Goal: Information Seeking & Learning: Find specific fact

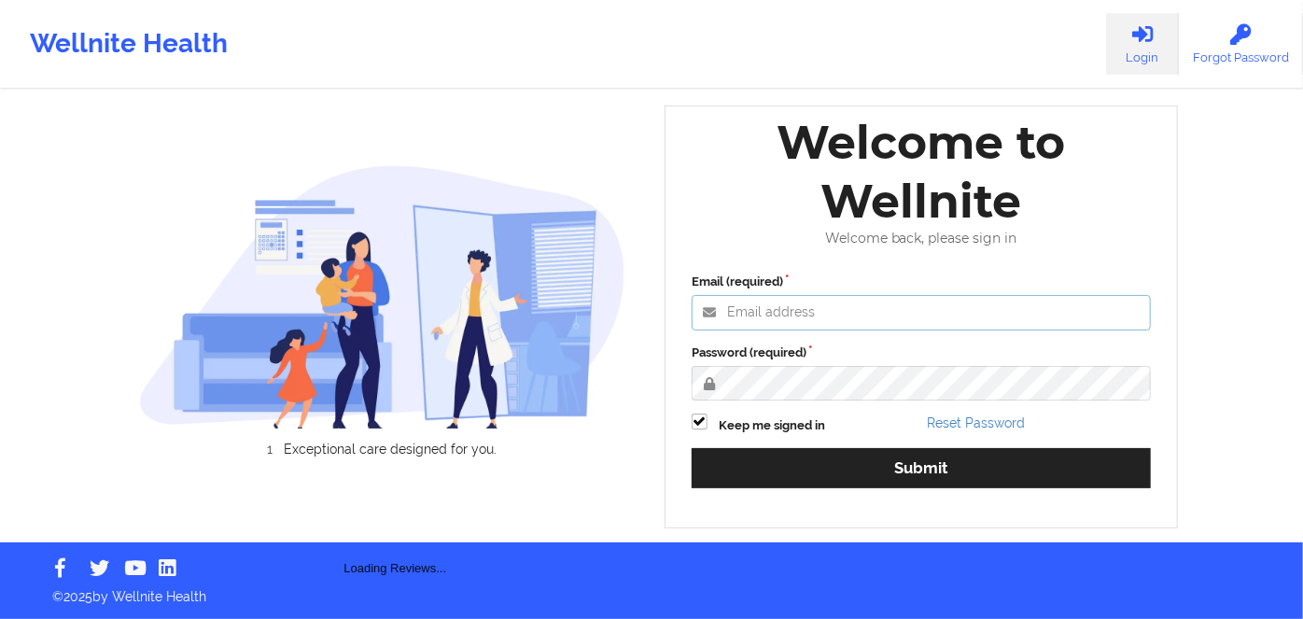
type input "[PERSON_NAME][EMAIL_ADDRESS][DOMAIN_NAME]"
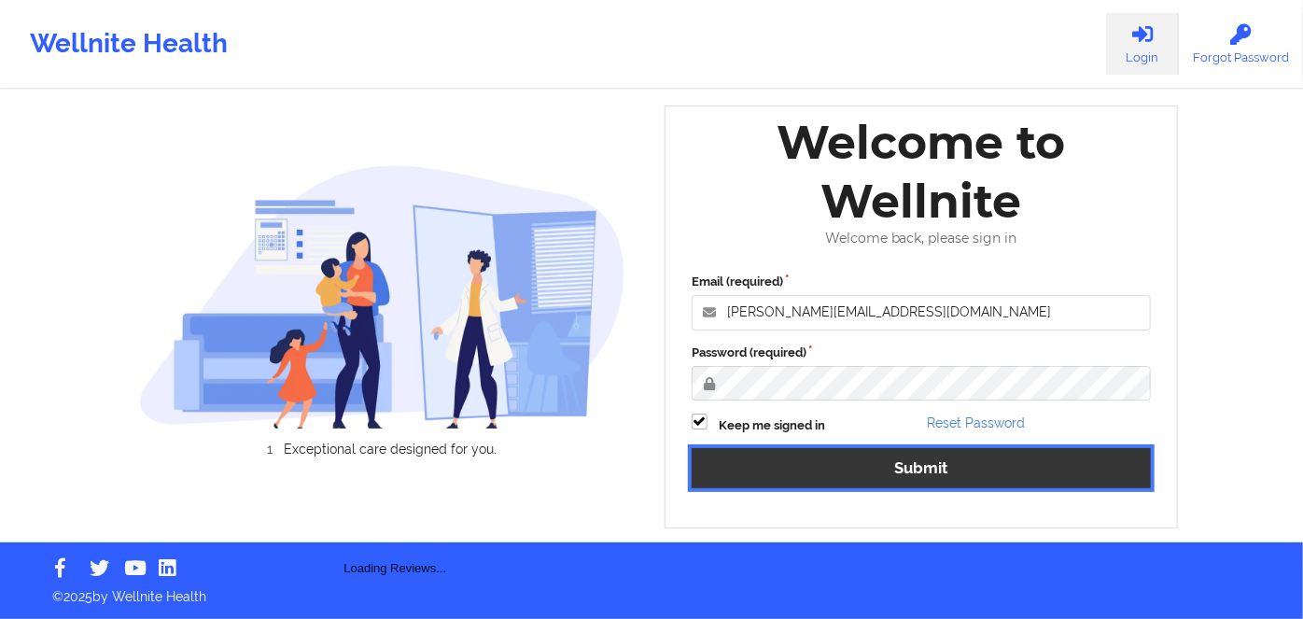
click at [909, 478] on button "Submit" at bounding box center [920, 468] width 459 height 40
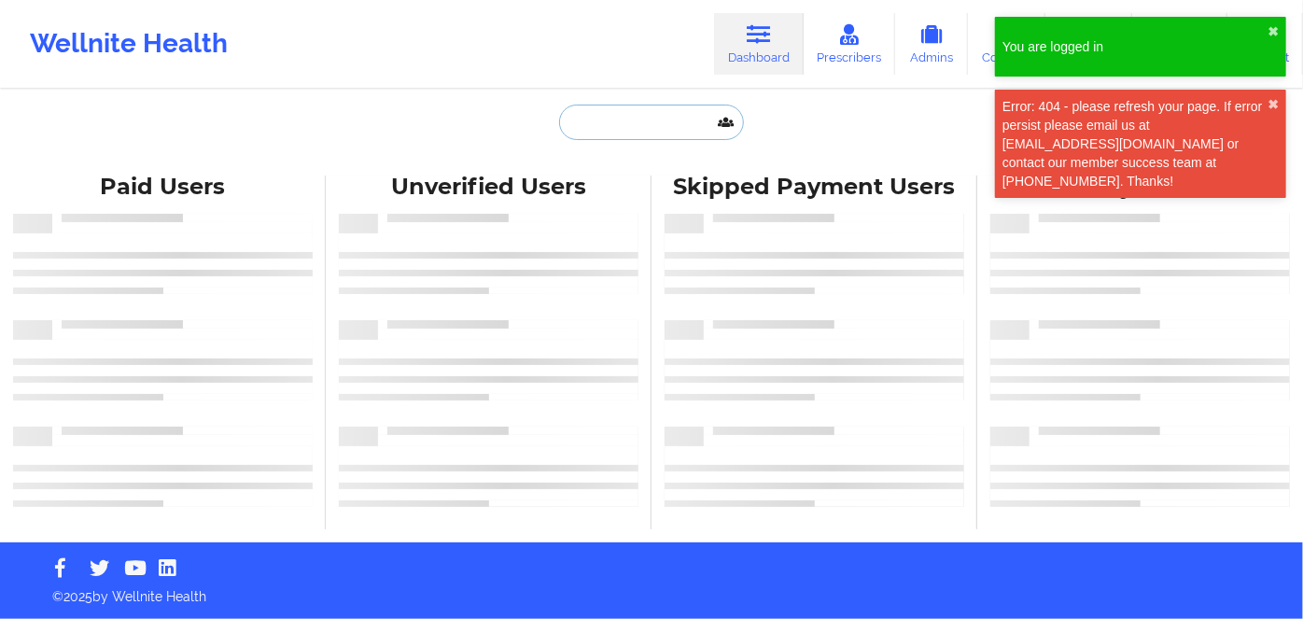
click at [625, 125] on input "text" at bounding box center [651, 122] width 185 height 35
paste input "Sharp"
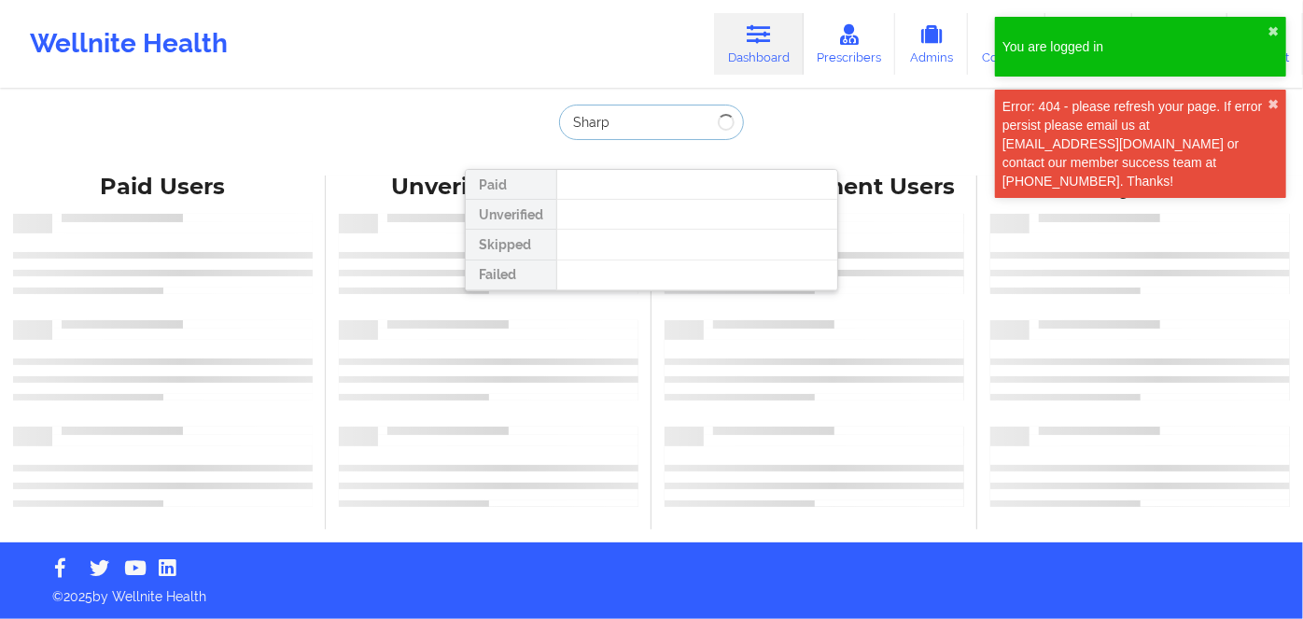
type input "Sharp"
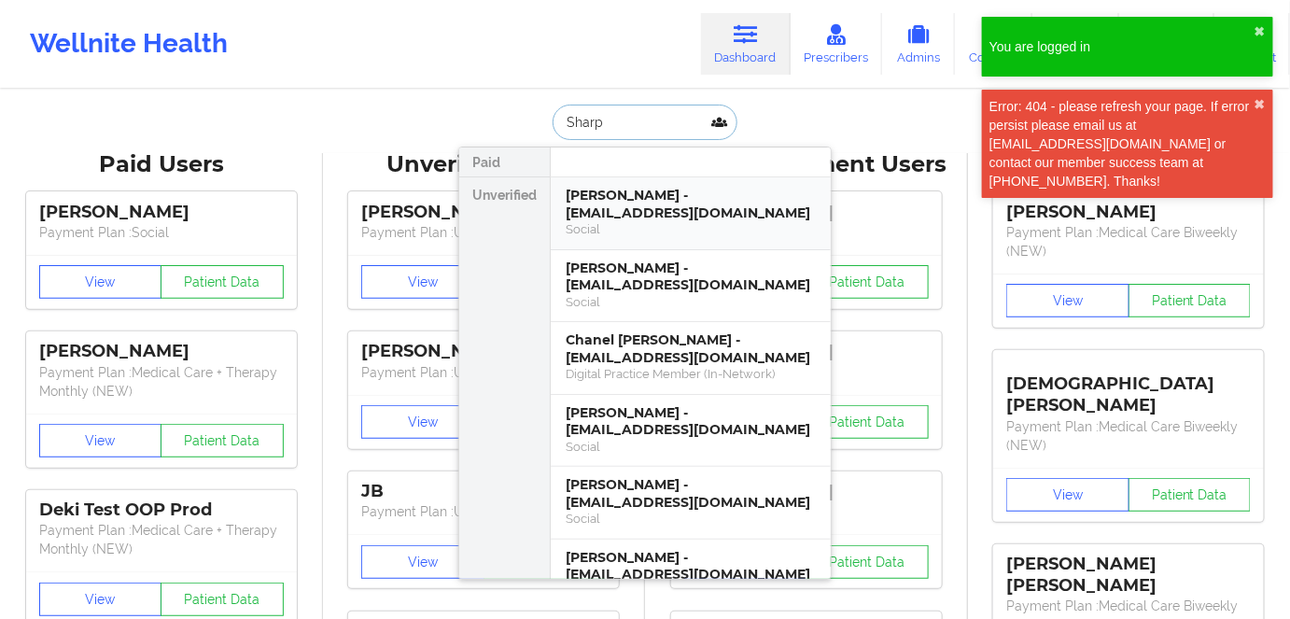
click at [719, 218] on div "[PERSON_NAME] - [EMAIL_ADDRESS][DOMAIN_NAME]" at bounding box center [690, 204] width 250 height 35
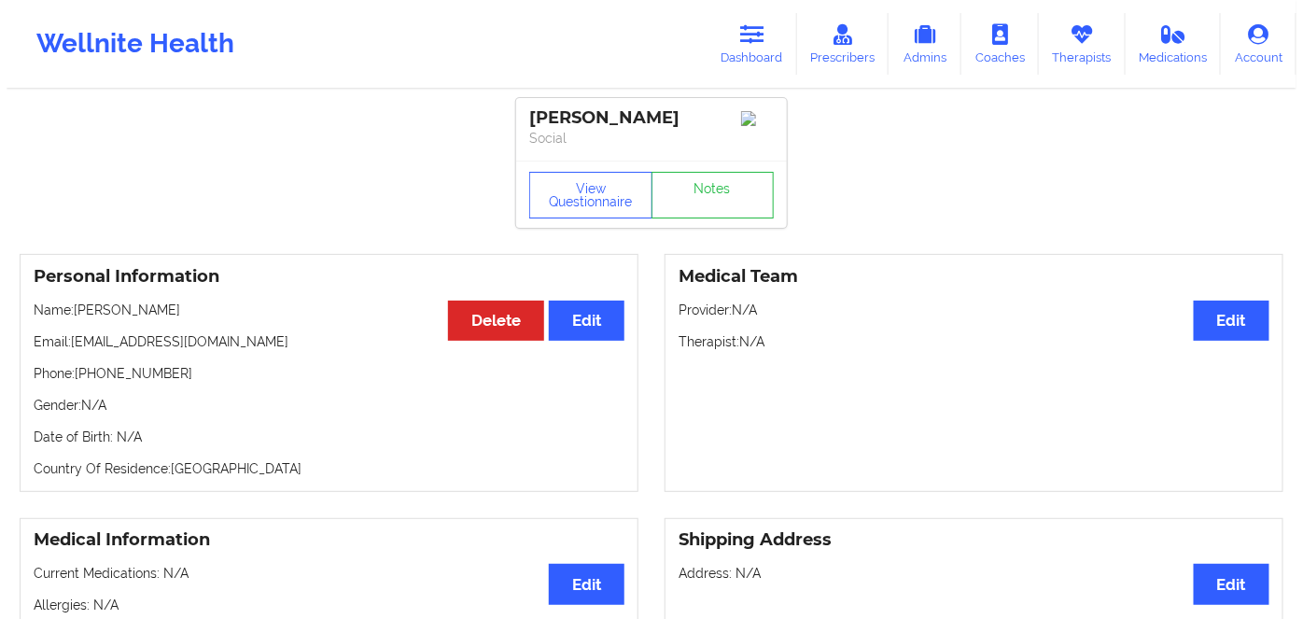
scroll to position [84, 0]
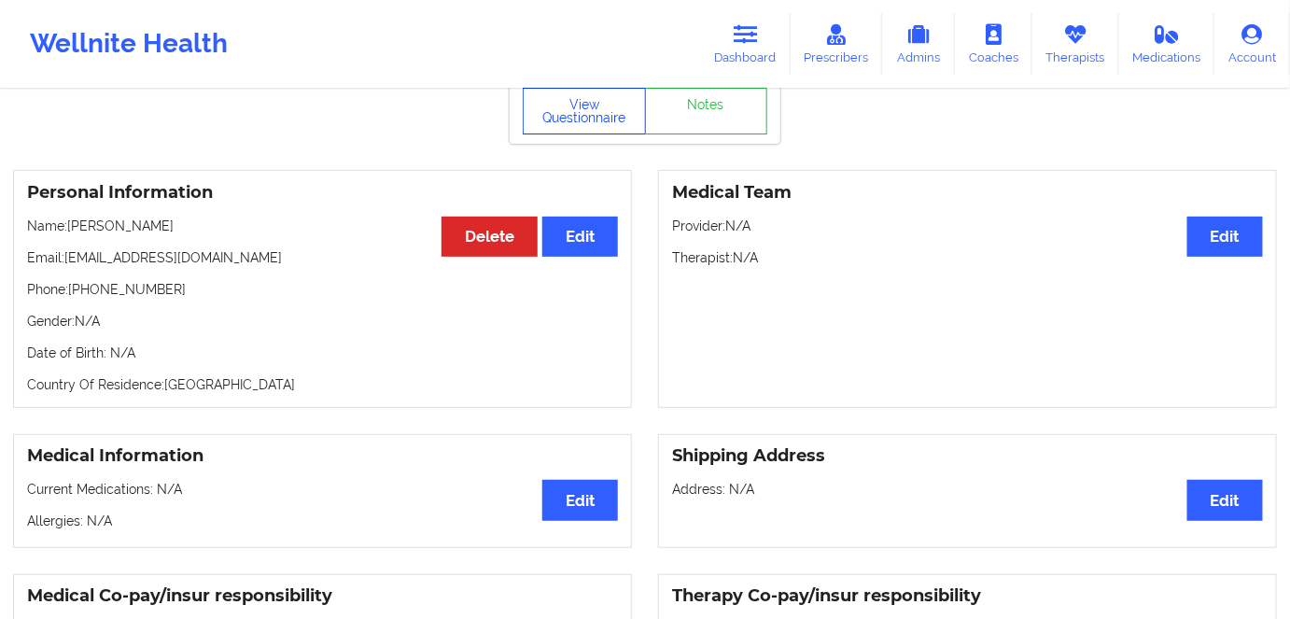
click at [609, 125] on button "View Questionnaire" at bounding box center [584, 111] width 123 height 47
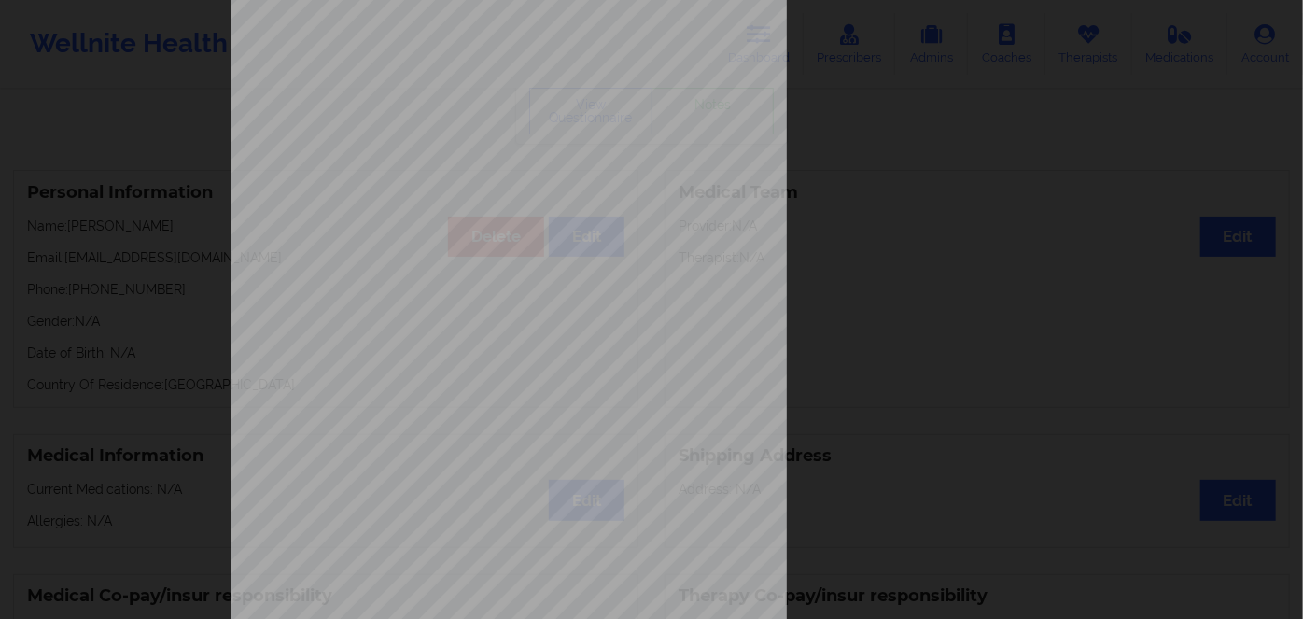
scroll to position [271, 0]
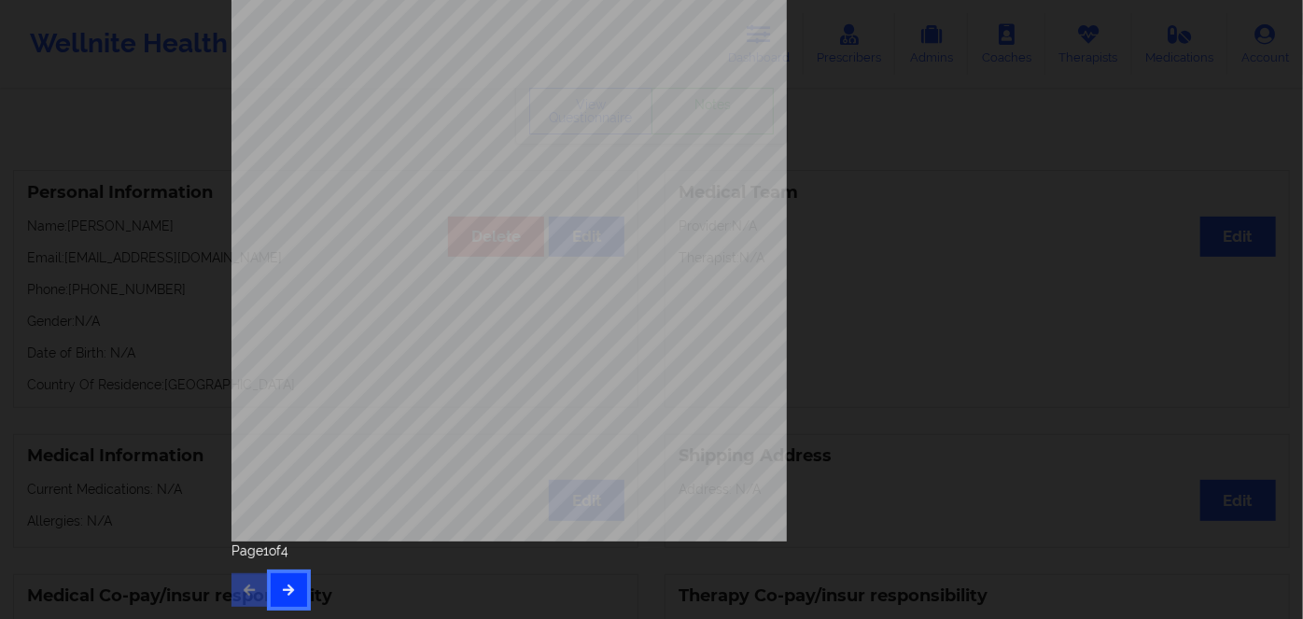
click at [286, 589] on icon "button" at bounding box center [289, 588] width 16 height 11
click at [284, 579] on button "button" at bounding box center [289, 590] width 36 height 34
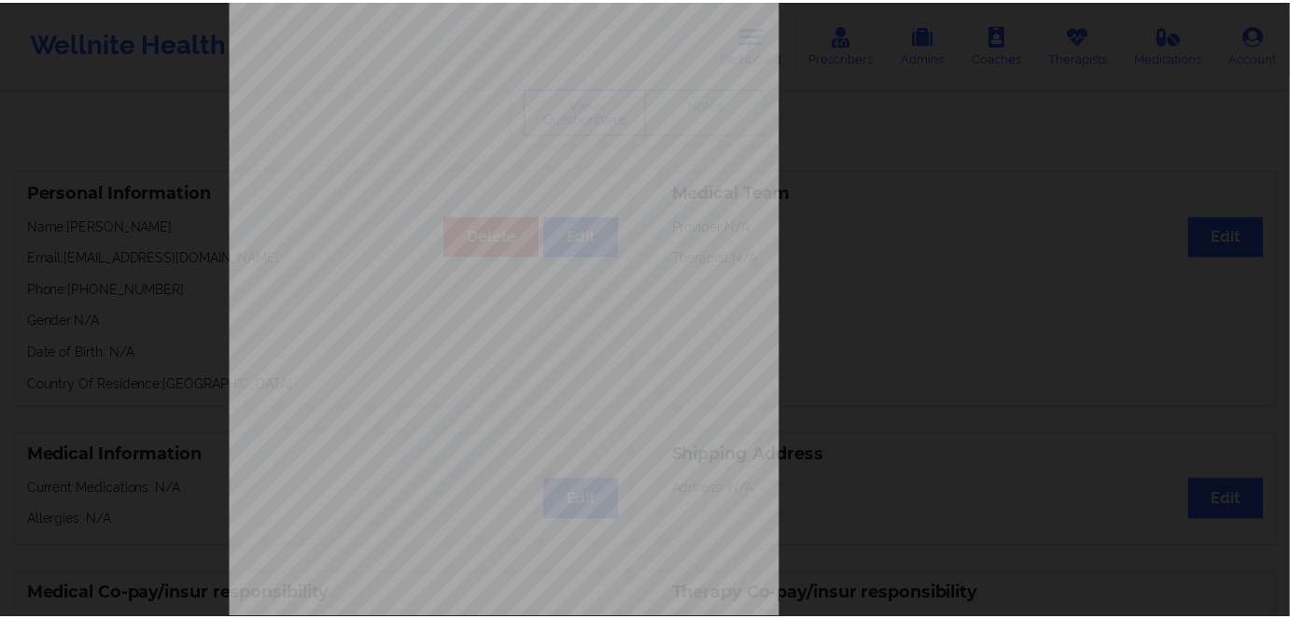
scroll to position [0, 0]
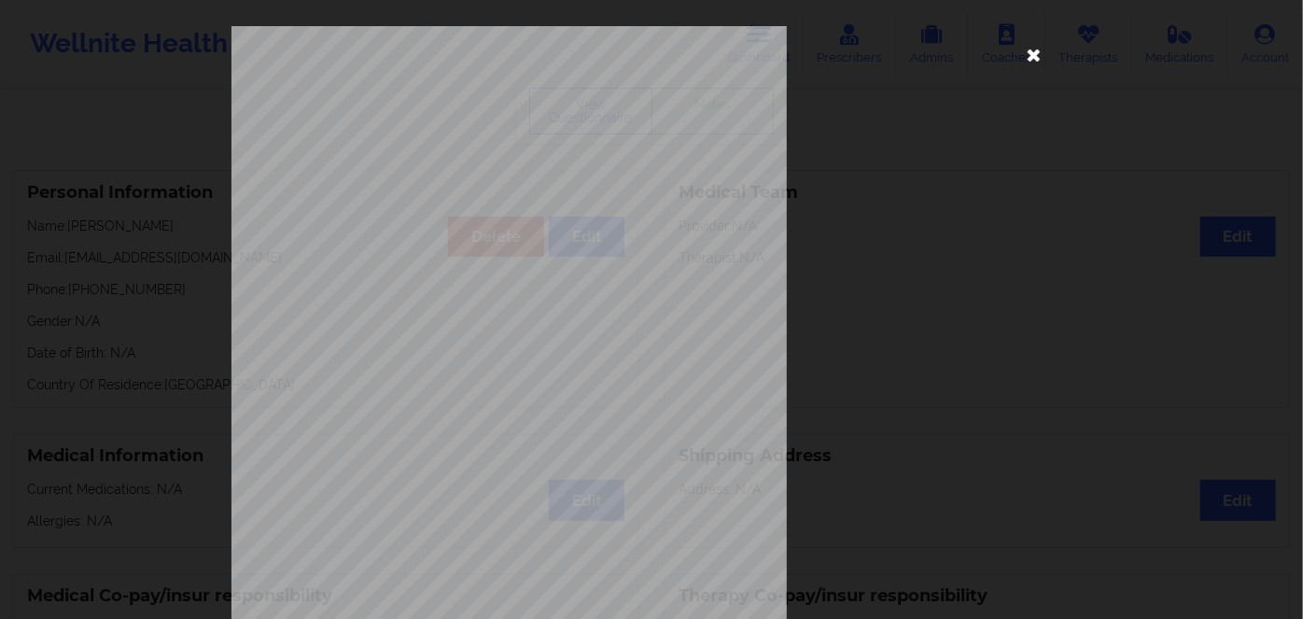
click at [1032, 60] on icon at bounding box center [1034, 54] width 30 height 30
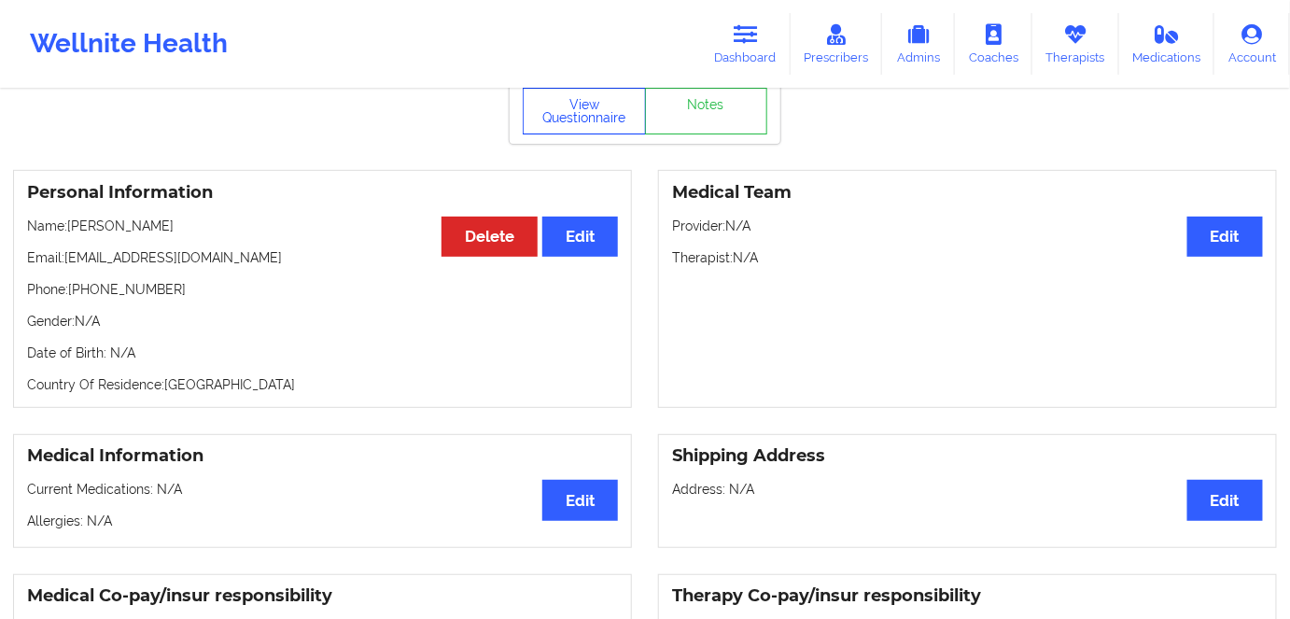
click at [603, 122] on button "View Questionnaire" at bounding box center [584, 111] width 123 height 47
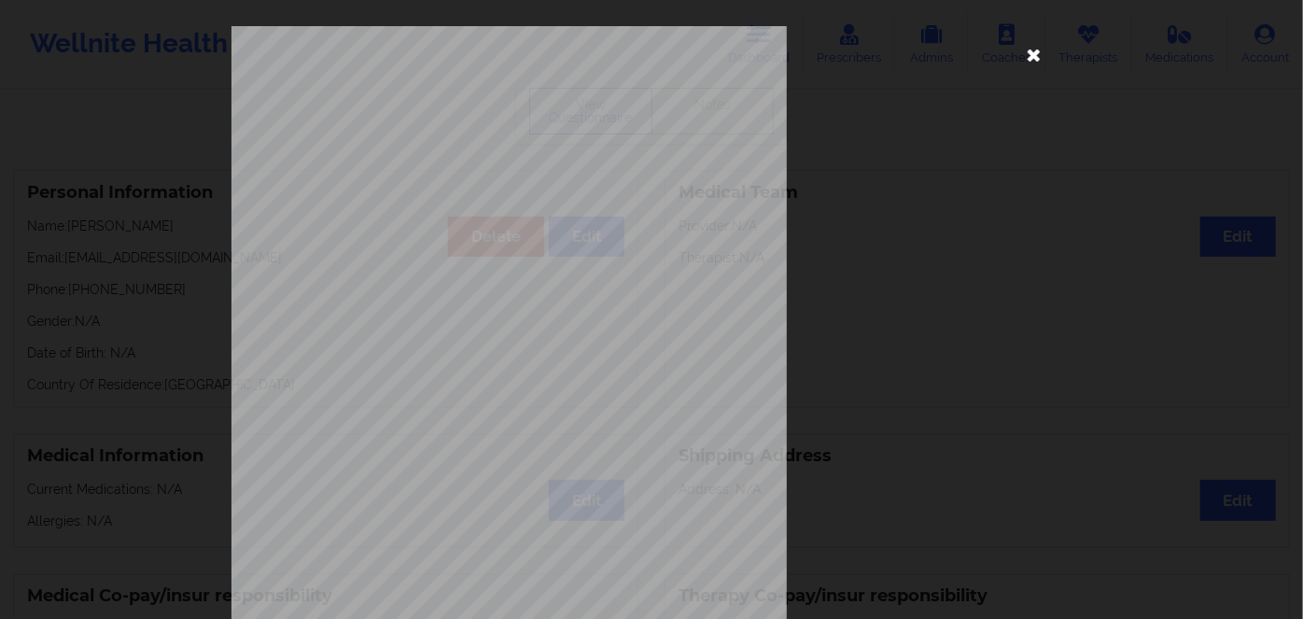
click at [1032, 55] on icon at bounding box center [1034, 54] width 30 height 30
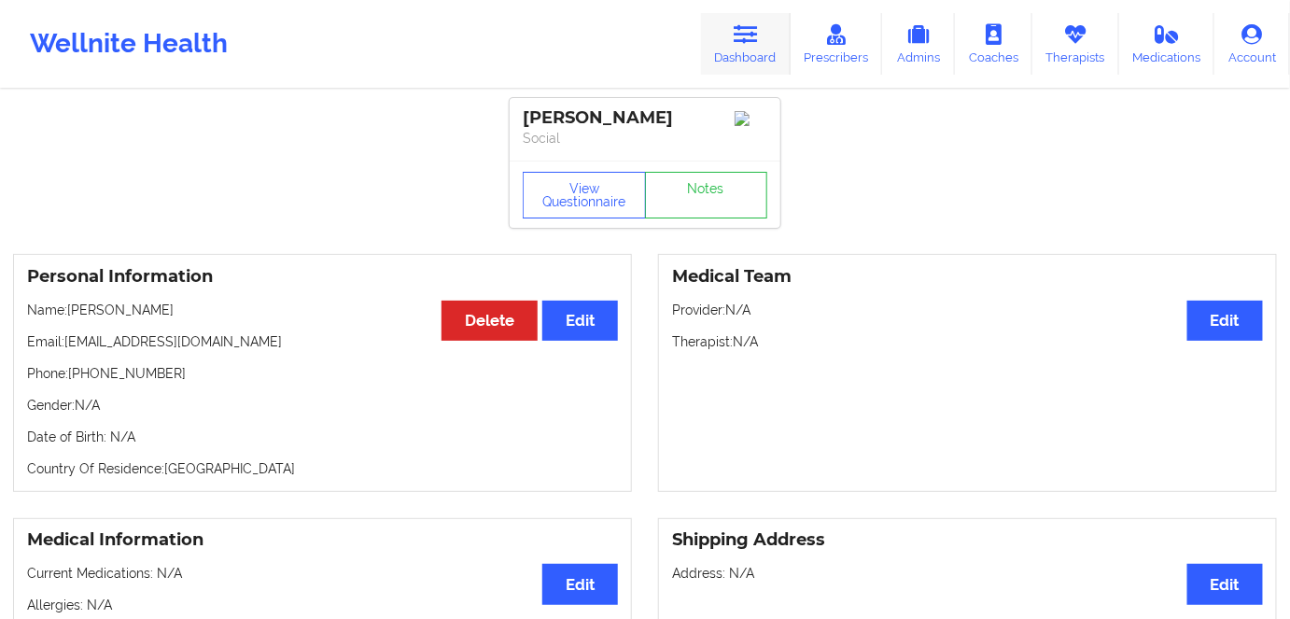
click at [770, 33] on link "Dashboard" at bounding box center [746, 44] width 90 height 62
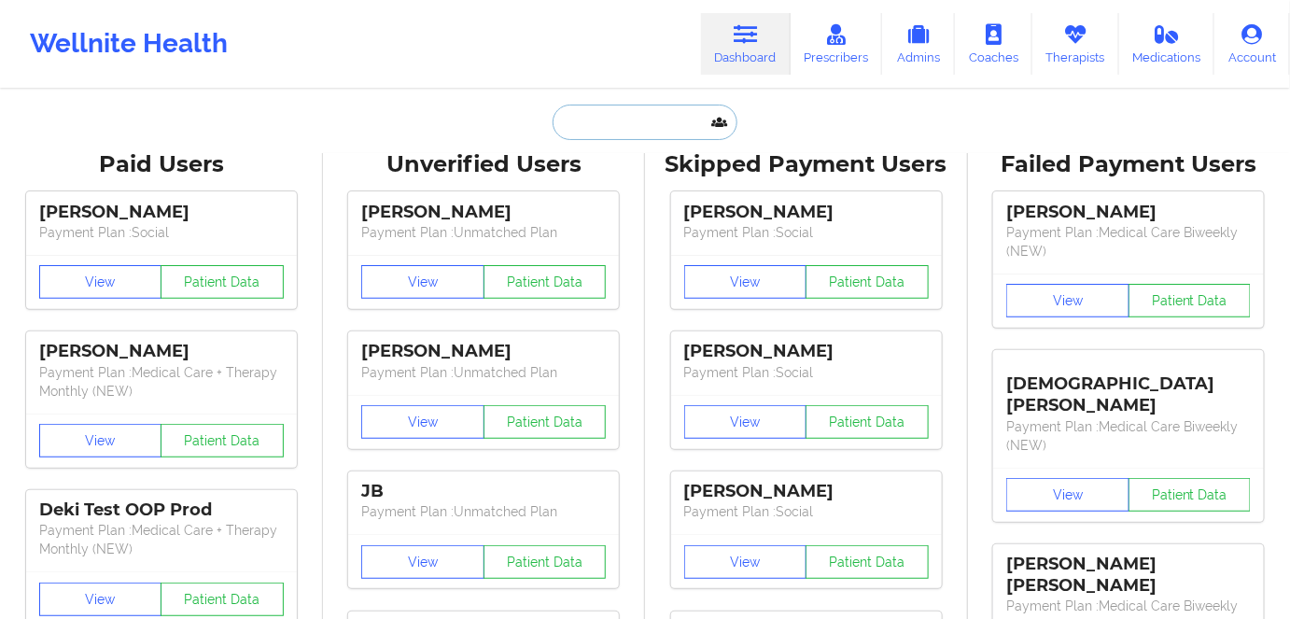
click at [602, 122] on input "text" at bounding box center [644, 122] width 185 height 35
paste input "[PERSON_NAME]"
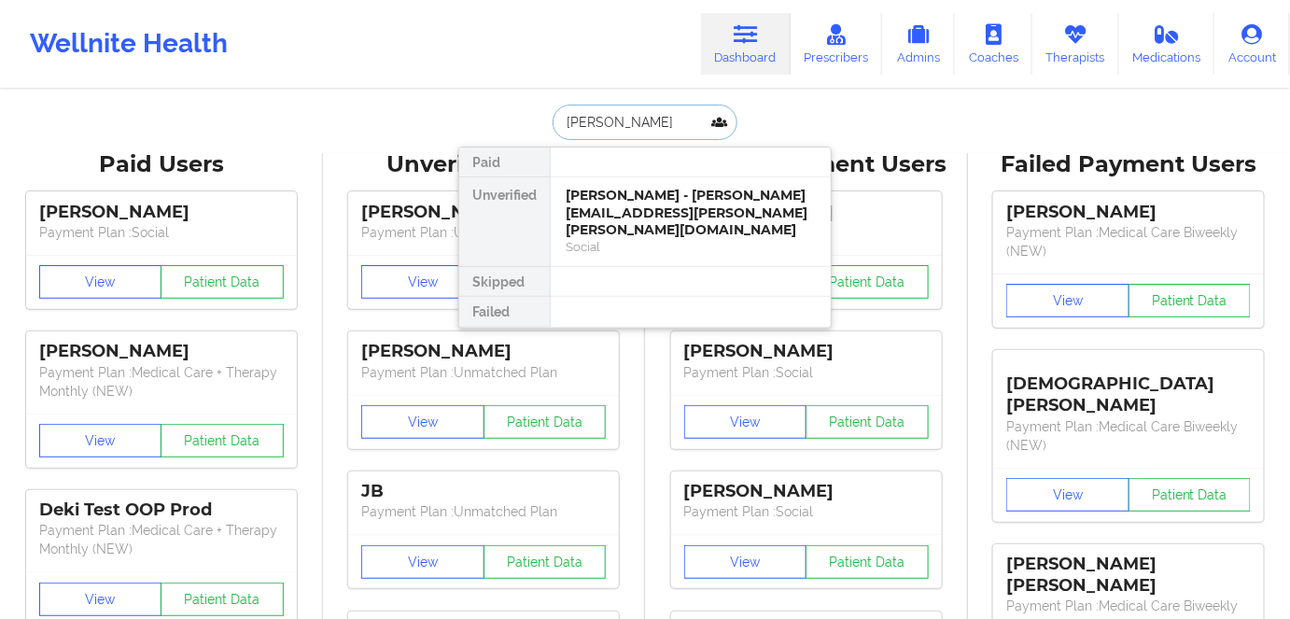
type input "[PERSON_NAME]"
click at [677, 210] on div "[PERSON_NAME] - [PERSON_NAME][EMAIL_ADDRESS][PERSON_NAME][PERSON_NAME][DOMAIN_N…" at bounding box center [690, 213] width 250 height 52
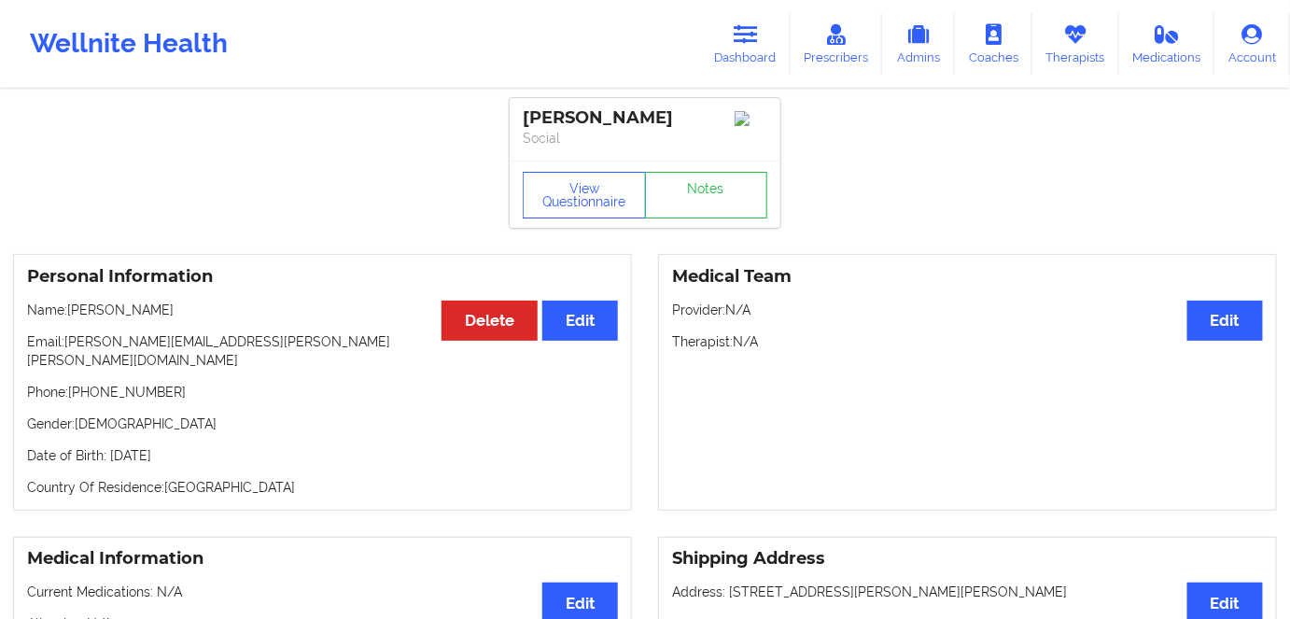
drag, startPoint x: 249, startPoint y: 476, endPoint x: 284, endPoint y: 467, distance: 35.5
click at [250, 478] on p "Country Of Residence: [DEMOGRAPHIC_DATA]" at bounding box center [322, 487] width 591 height 19
click at [593, 201] on button "View Questionnaire" at bounding box center [584, 195] width 123 height 47
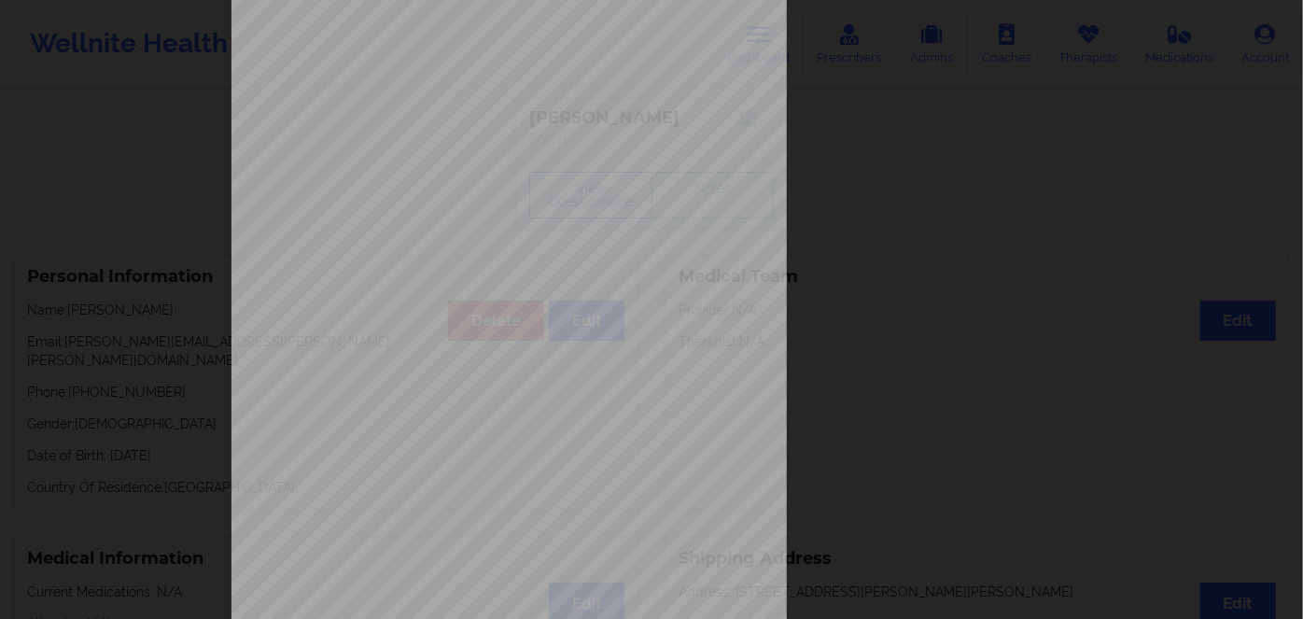
scroll to position [271, 0]
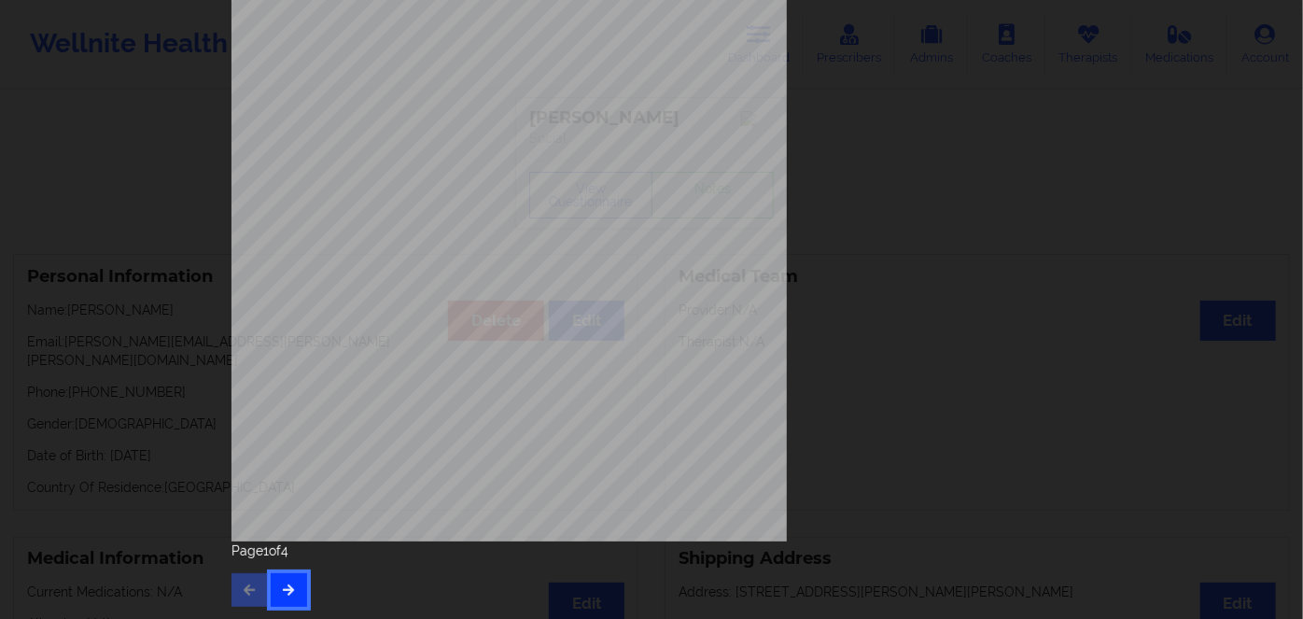
click at [294, 589] on button "button" at bounding box center [289, 590] width 36 height 34
click at [289, 583] on icon "button" at bounding box center [289, 588] width 16 height 11
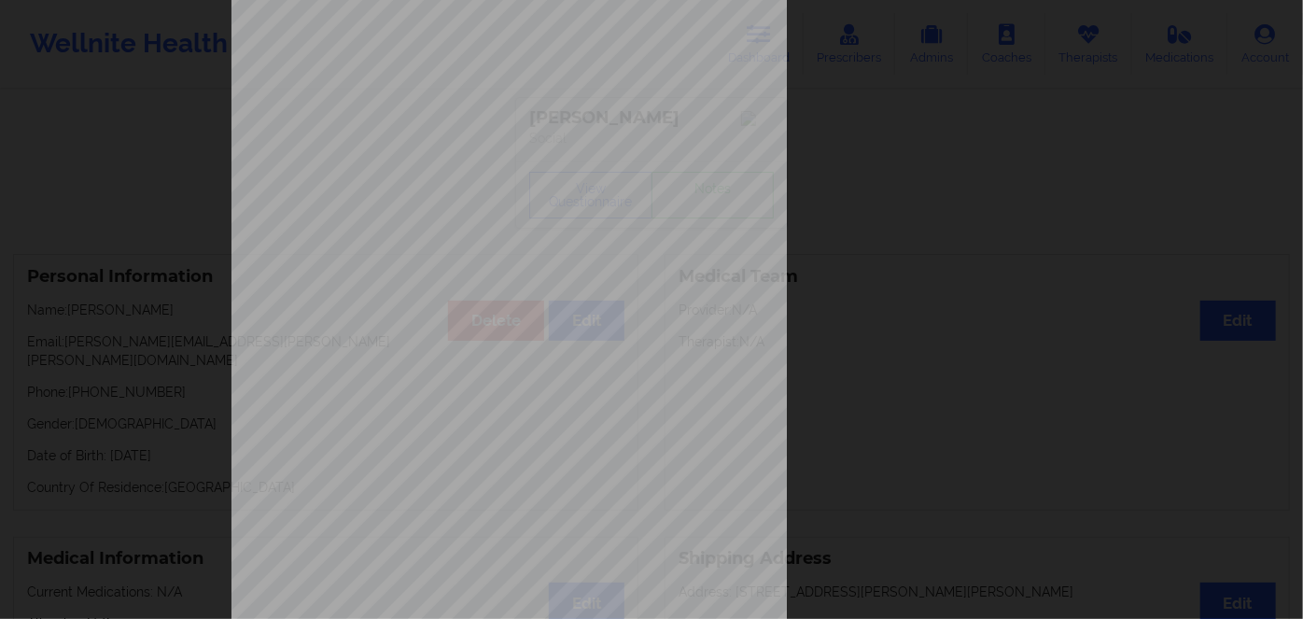
scroll to position [0, 0]
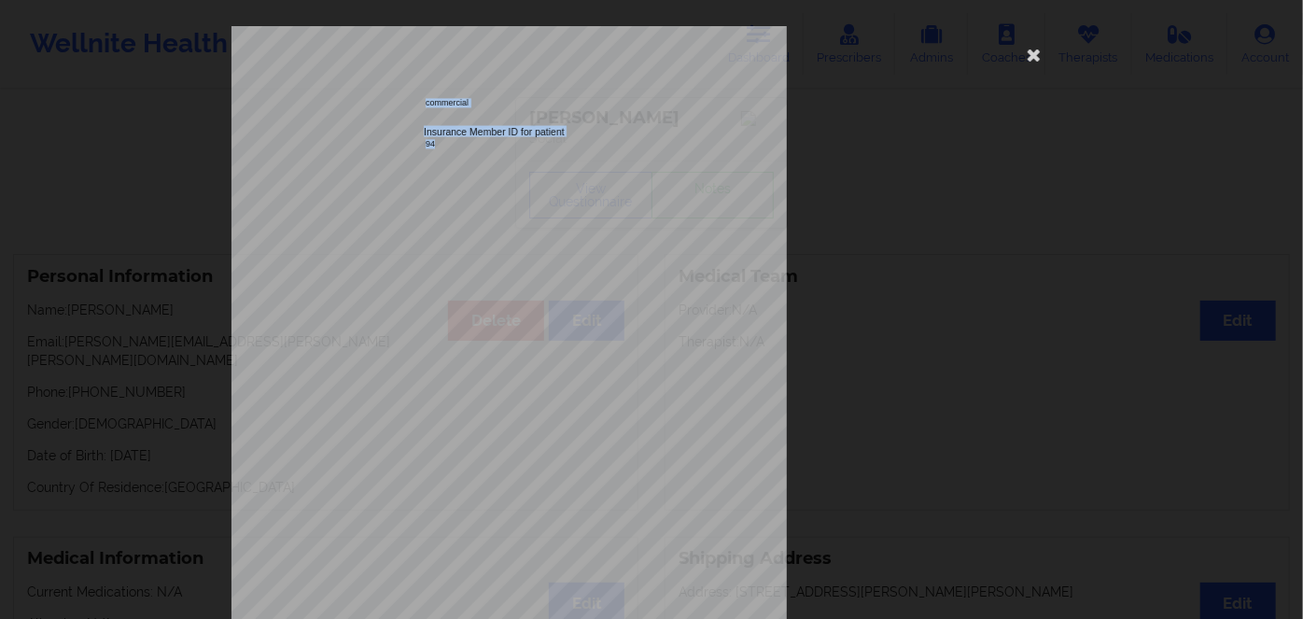
click at [472, 145] on div "commercial Insurance Member ID for patient 946102277 Insurance company name det…" at bounding box center [651, 419] width 840 height 786
click at [454, 184] on span "Optum Health Behavioral Solution" at bounding box center [488, 184] width 127 height 8
click at [440, 145] on span "946102277" at bounding box center [446, 144] width 42 height 8
copy span "946102277"
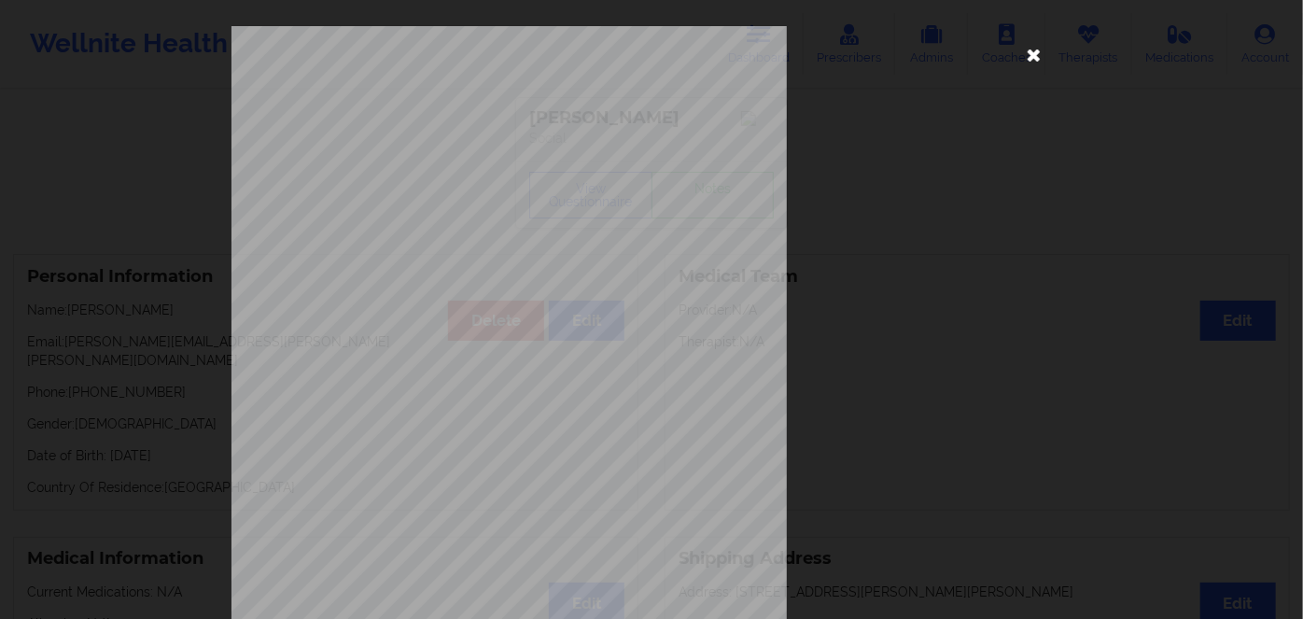
click at [1029, 58] on icon at bounding box center [1034, 54] width 30 height 30
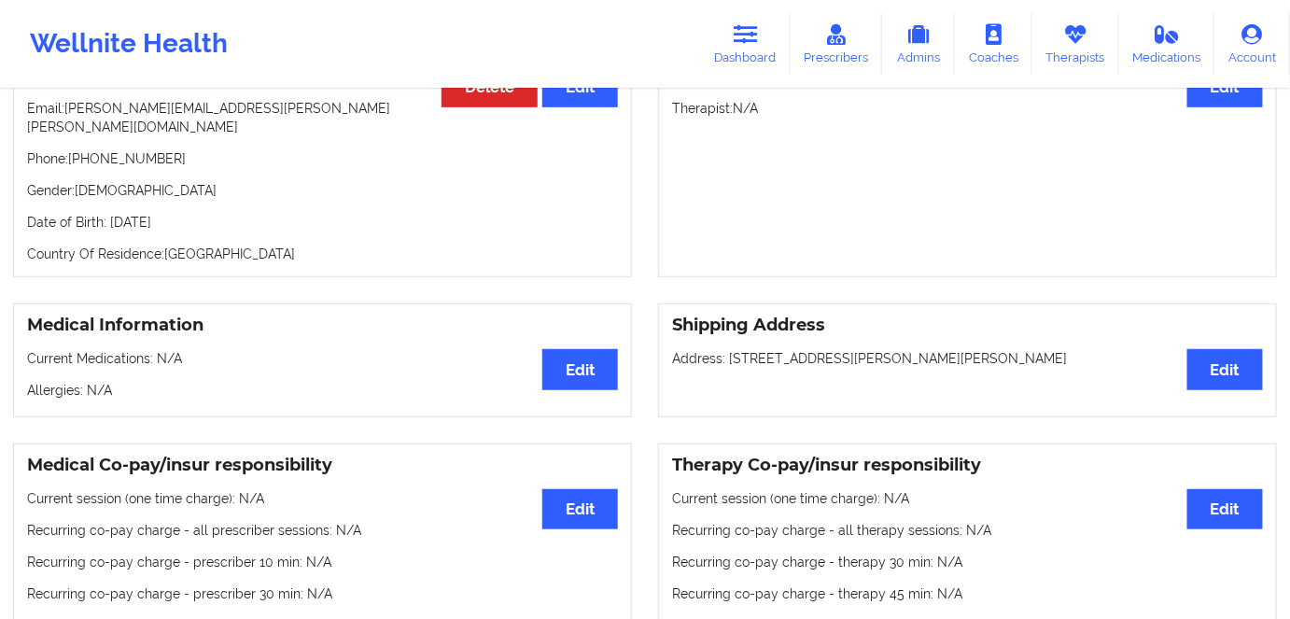
scroll to position [254, 0]
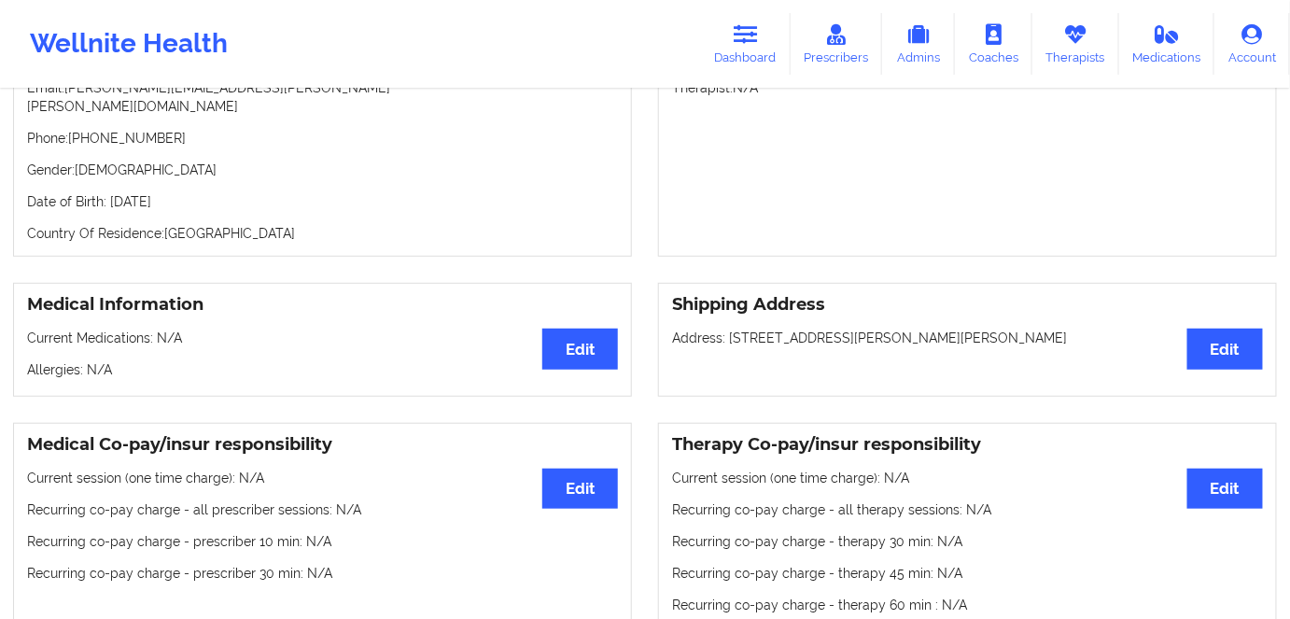
click at [221, 194] on p "Date of Birth: [DEMOGRAPHIC_DATA]" at bounding box center [322, 201] width 591 height 19
copy p "1995"
click at [366, 200] on div "Personal Information Edit Delete Name: [PERSON_NAME] Email: [PERSON_NAME][EMAIL…" at bounding box center [322, 128] width 619 height 257
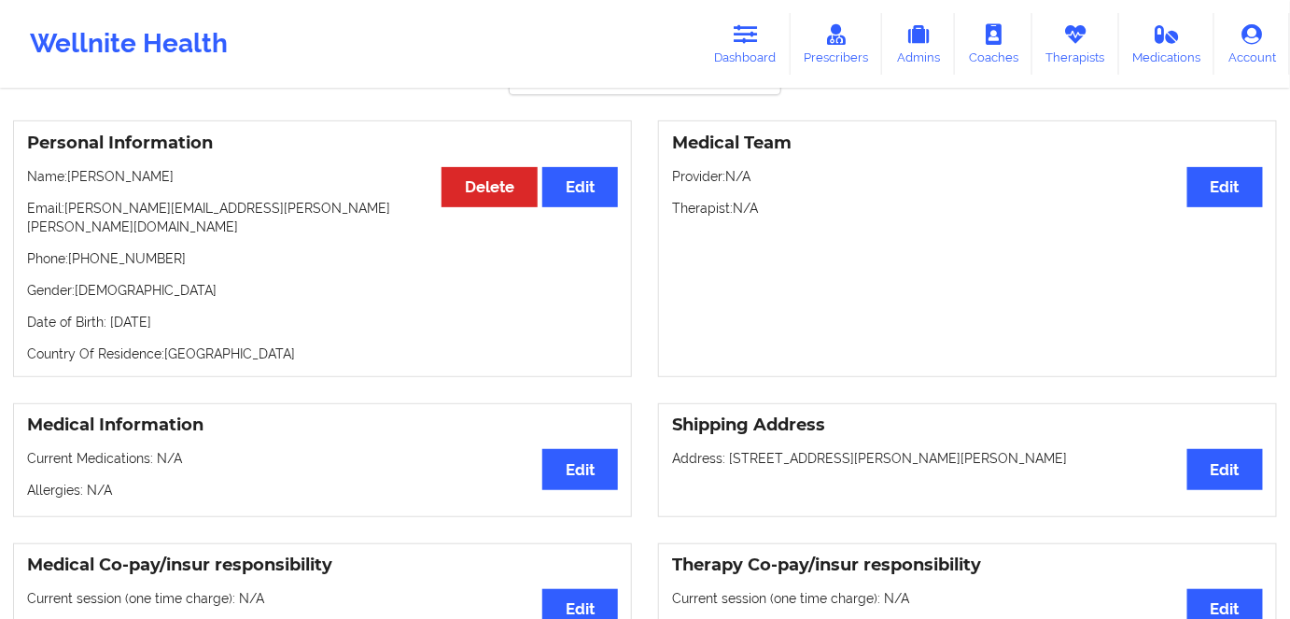
scroll to position [84, 0]
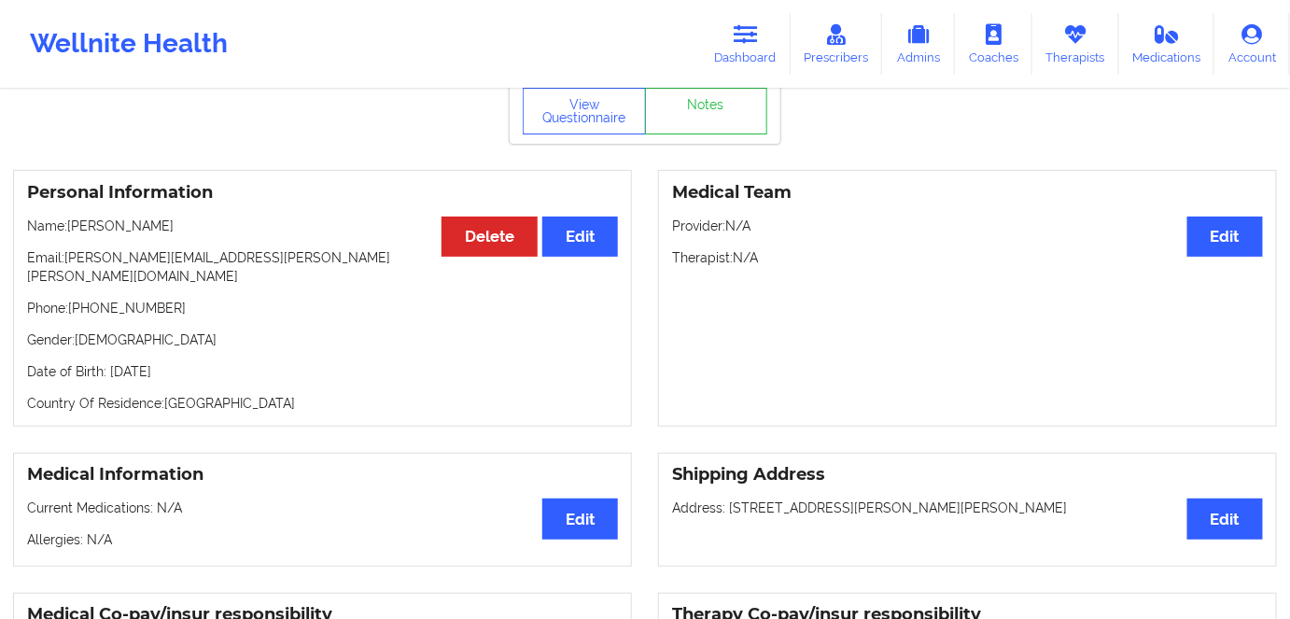
drag, startPoint x: 177, startPoint y: 227, endPoint x: 73, endPoint y: 233, distance: 104.7
click at [73, 233] on p "Name: [PERSON_NAME]" at bounding box center [322, 225] width 591 height 19
copy p "[PERSON_NAME]"
click at [587, 114] on button "View Questionnaire" at bounding box center [584, 111] width 123 height 47
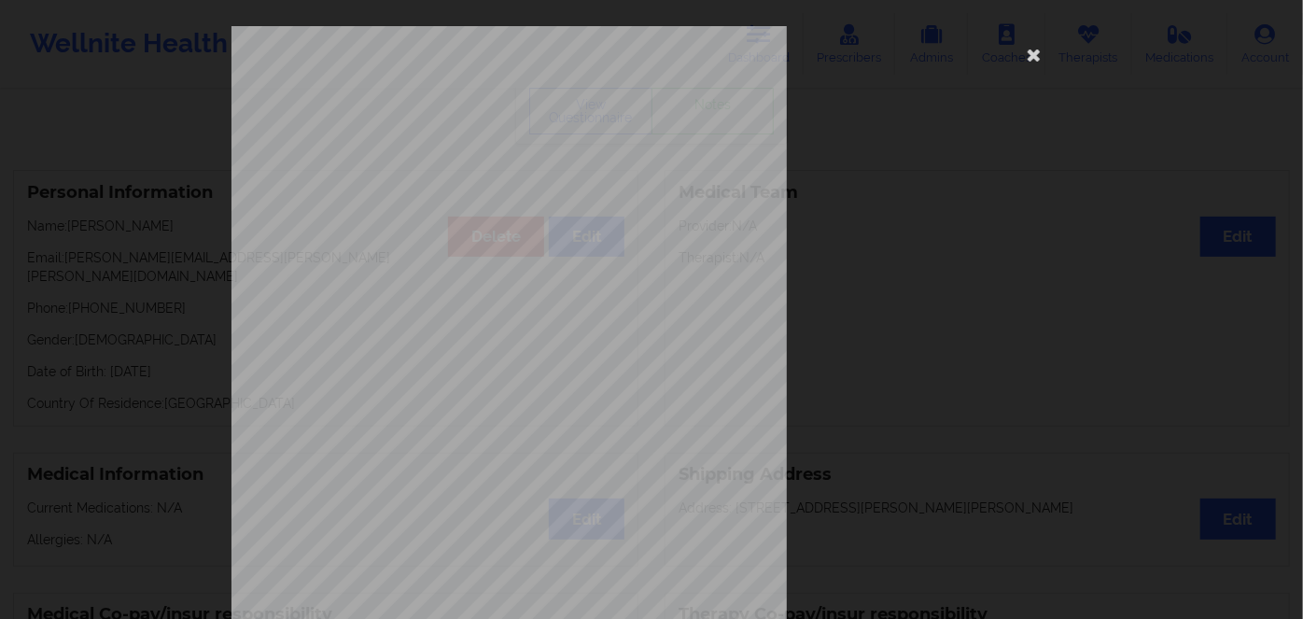
drag, startPoint x: 1035, startPoint y: 63, endPoint x: 983, endPoint y: 77, distance: 54.1
click at [1035, 63] on icon at bounding box center [1034, 54] width 30 height 30
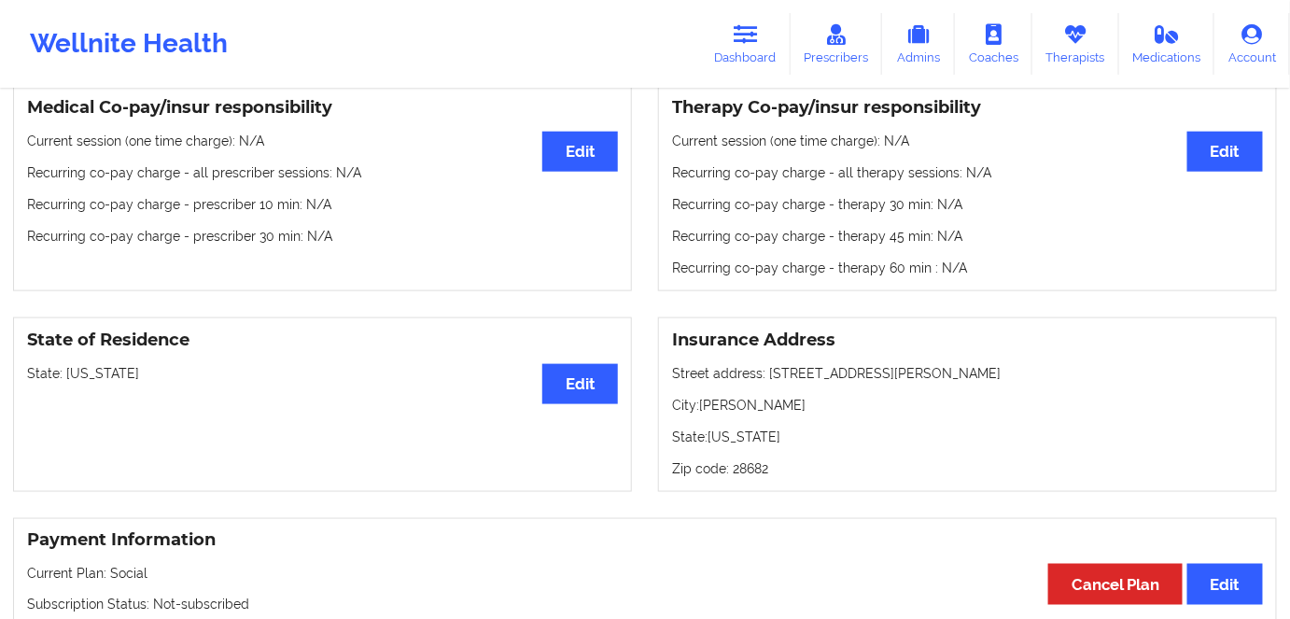
scroll to position [593, 0]
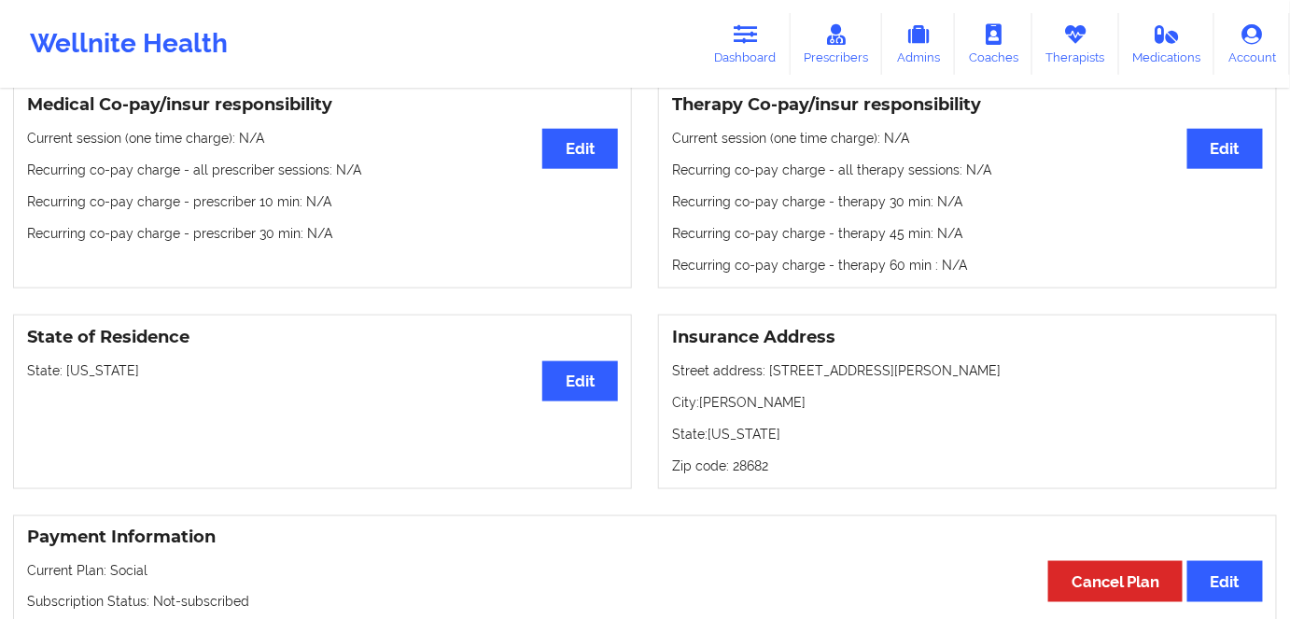
drag, startPoint x: 158, startPoint y: 354, endPoint x: 65, endPoint y: 361, distance: 92.7
click at [65, 361] on p "State: [US_STATE]" at bounding box center [322, 370] width 591 height 19
copy p "[US_STATE]"
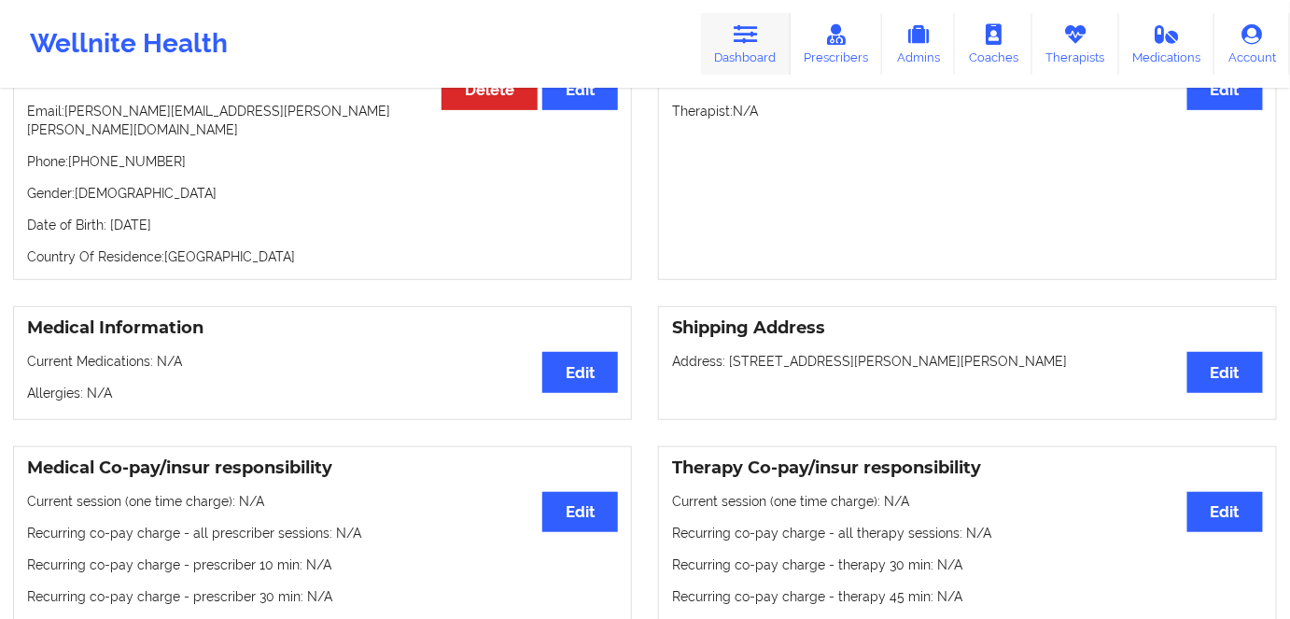
scroll to position [84, 0]
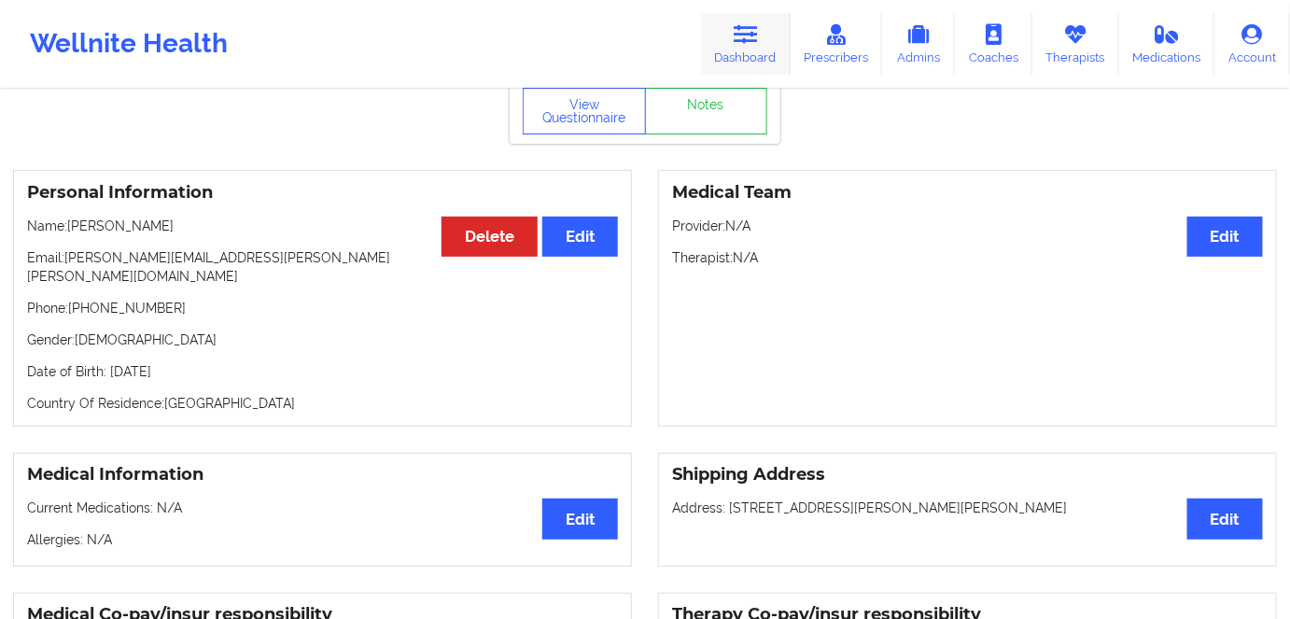
click at [756, 56] on link "Dashboard" at bounding box center [746, 44] width 90 height 62
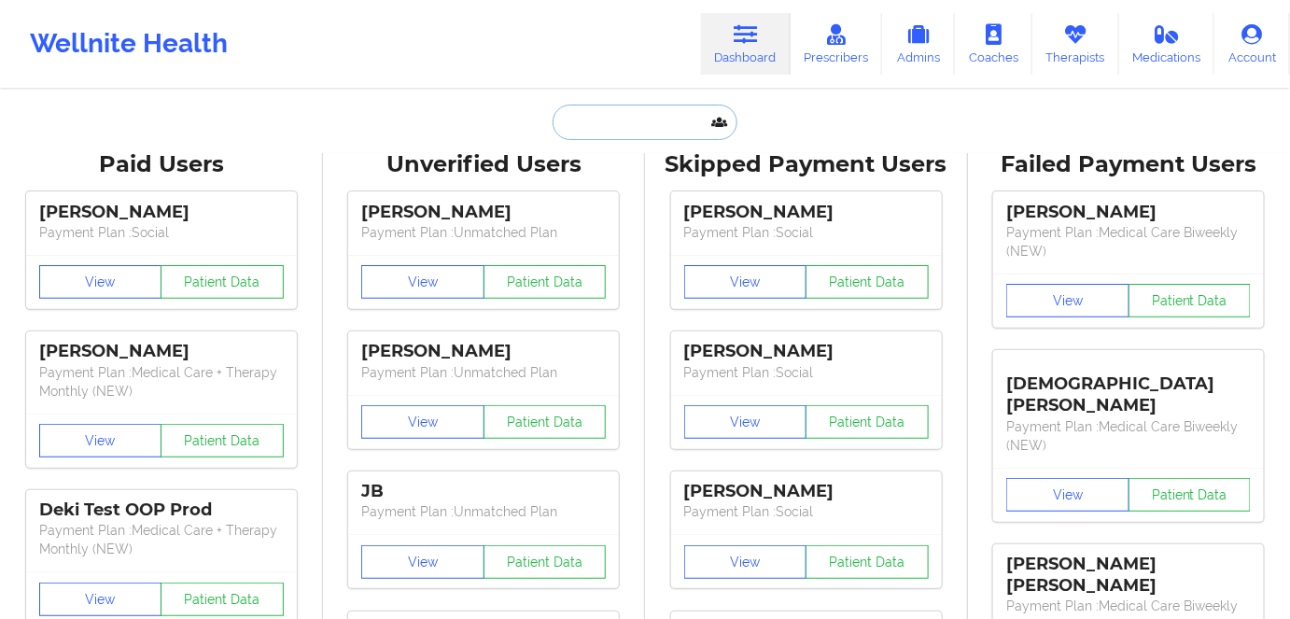
click at [592, 117] on input "text" at bounding box center [644, 122] width 185 height 35
paste input "[PERSON_NAME]"
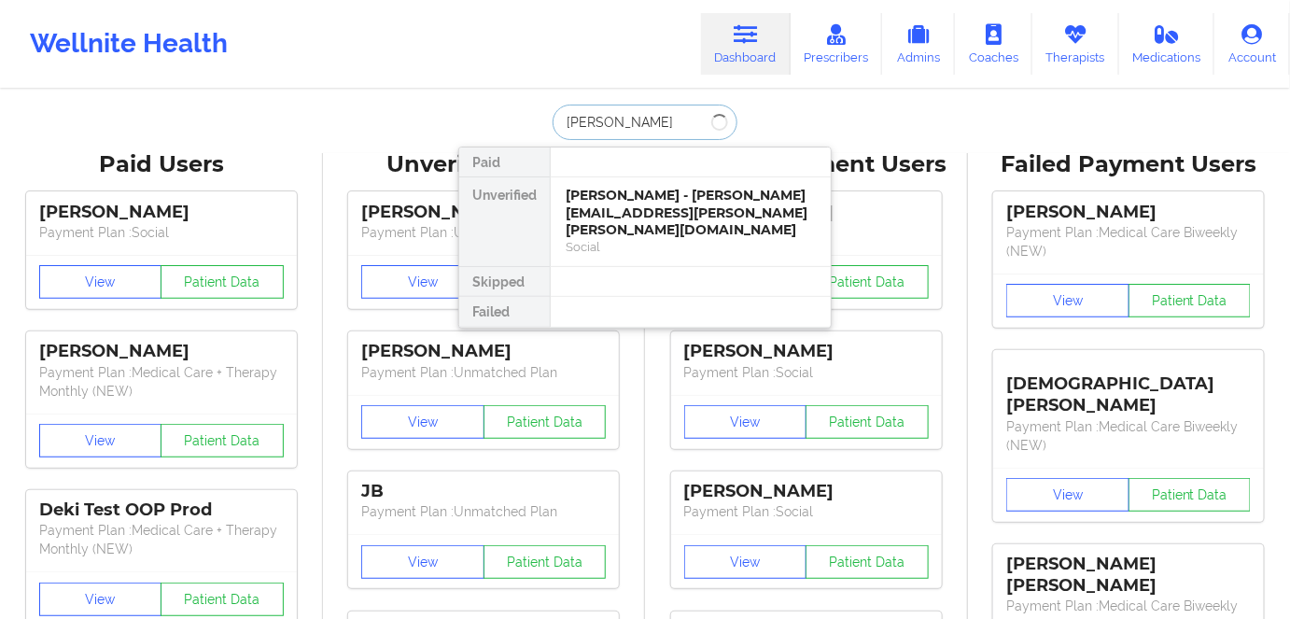
paste input "[PERSON_NAME]"
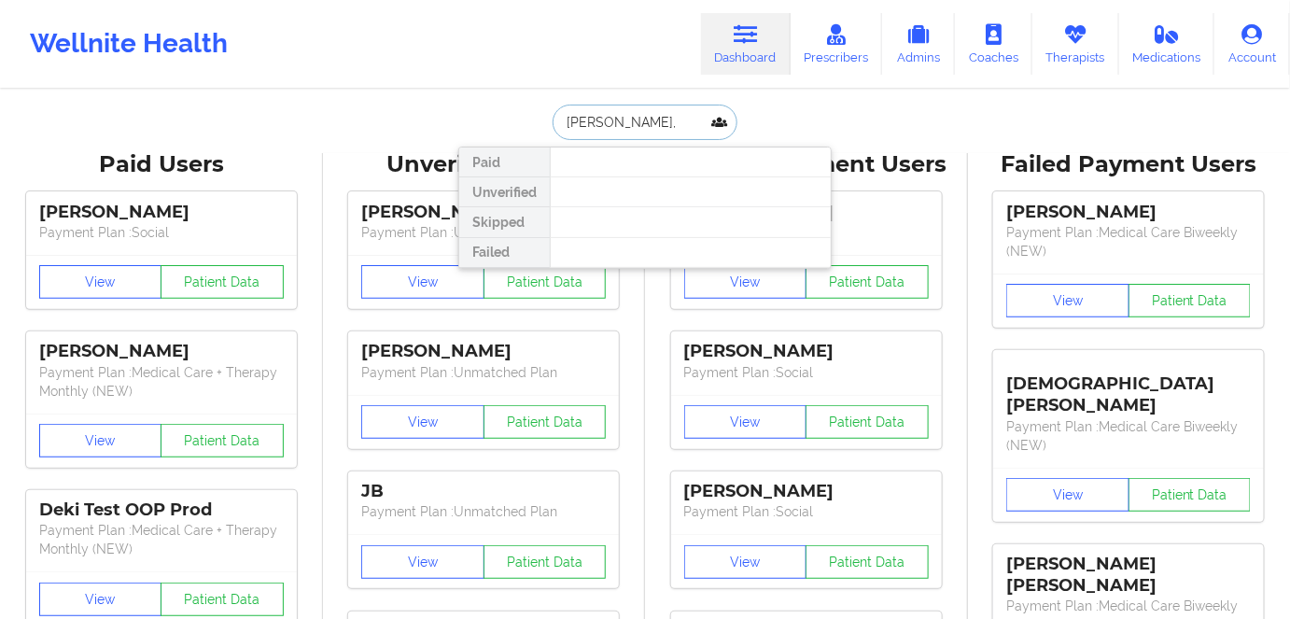
drag, startPoint x: 679, startPoint y: 119, endPoint x: 497, endPoint y: 118, distance: 182.0
click at [511, 125] on div "[PERSON_NAME], Paid Unverified Skipped Failed" at bounding box center [644, 122] width 373 height 35
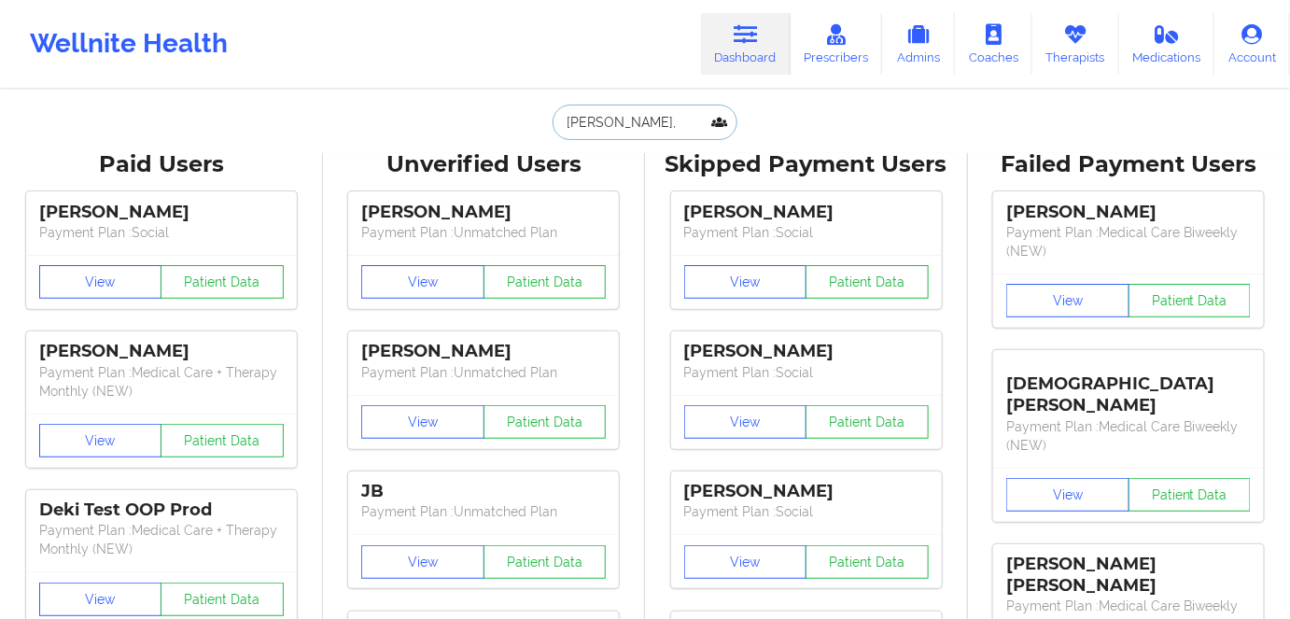
paste input "[EMAIL_ADDRESS][DOMAIN_NAME]"
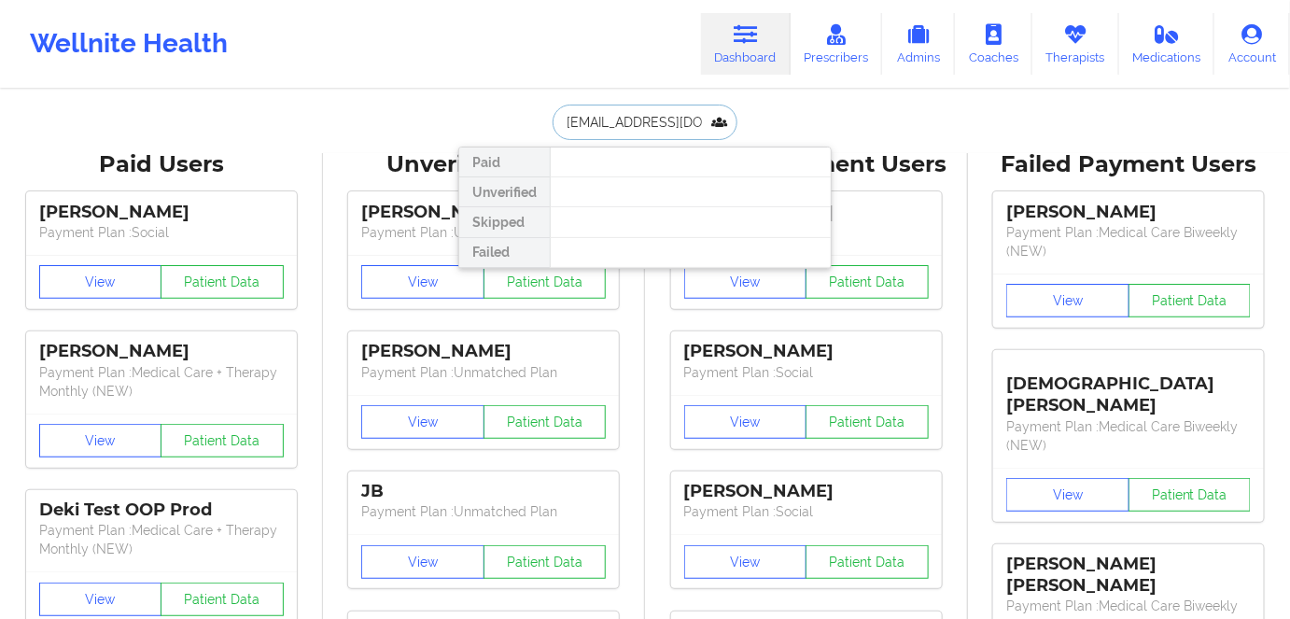
click at [651, 125] on input "[EMAIL_ADDRESS][DOMAIN_NAME]" at bounding box center [644, 122] width 185 height 35
paste input "[PERSON_NAME]"
drag, startPoint x: 736, startPoint y: 35, endPoint x: 724, endPoint y: 48, distance: 17.2
click at [736, 35] on icon at bounding box center [745, 34] width 24 height 21
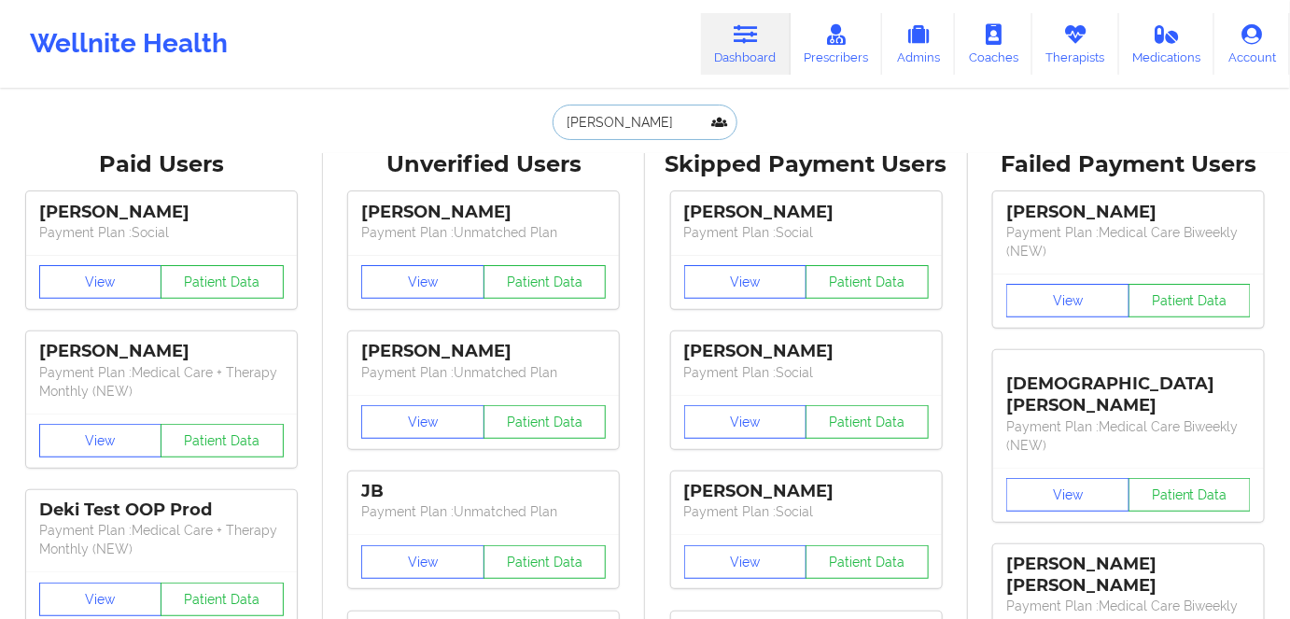
drag, startPoint x: 630, startPoint y: 120, endPoint x: 368, endPoint y: 117, distance: 262.2
paste input "[EMAIL_ADDRESS][DOMAIN_NAME]"
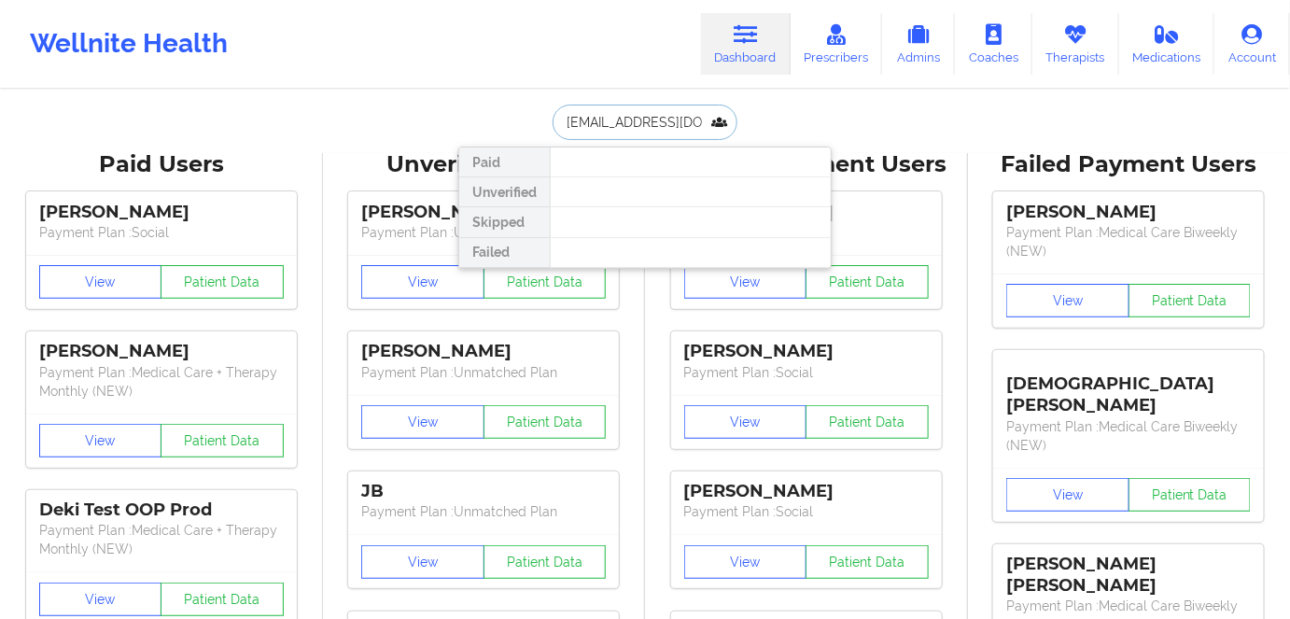
click at [648, 125] on input "[EMAIL_ADDRESS][DOMAIN_NAME]" at bounding box center [644, 122] width 185 height 35
paste input "AMARYS"
paste input "[PERSON_NAME]"
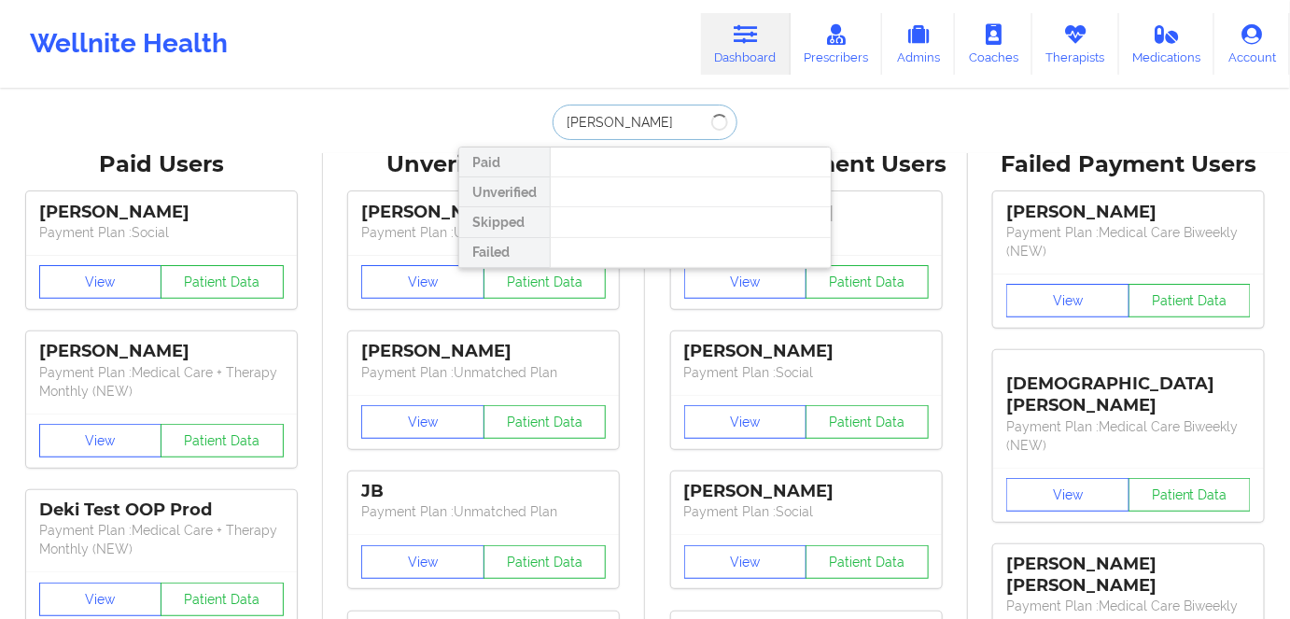
click at [557, 118] on input "[PERSON_NAME]" at bounding box center [644, 122] width 185 height 35
click at [700, 120] on input "[PERSON_NAME]" at bounding box center [644, 122] width 185 height 35
click at [624, 117] on input "[PERSON_NAME]" at bounding box center [644, 122] width 185 height 35
click at [673, 133] on input "[PERSON_NAME]" at bounding box center [644, 122] width 185 height 35
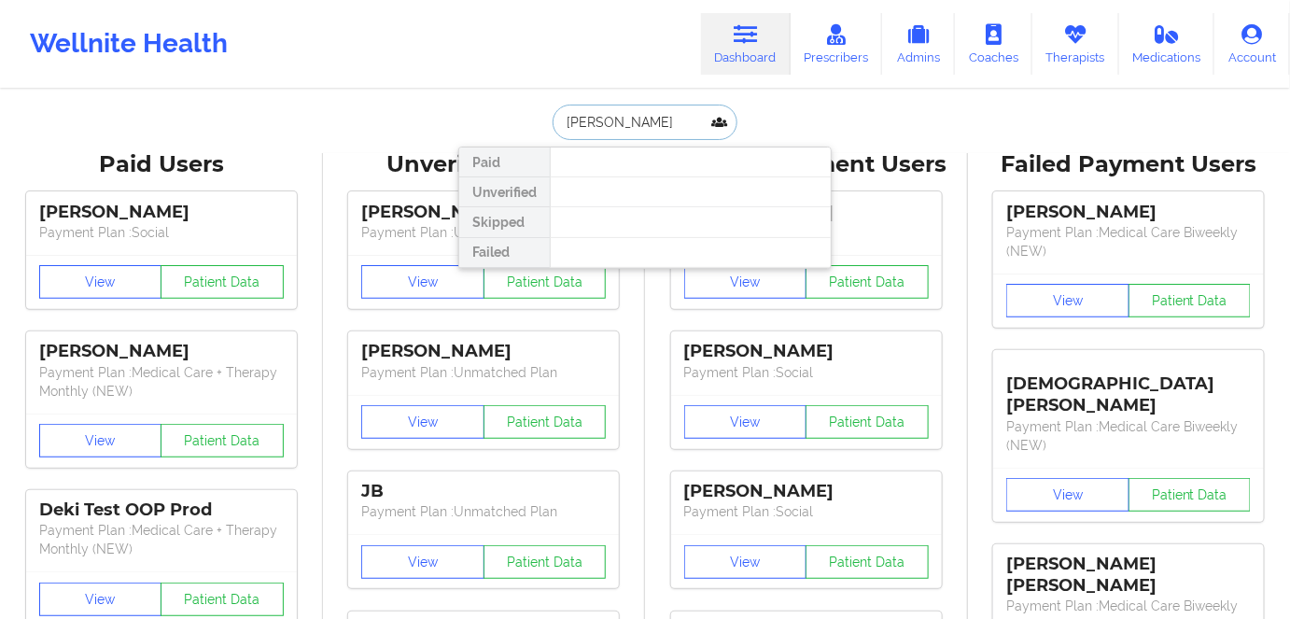
click at [660, 117] on input "[PERSON_NAME]" at bounding box center [644, 122] width 185 height 35
click at [672, 132] on input "[PERSON_NAME]" at bounding box center [644, 122] width 185 height 35
drag, startPoint x: 672, startPoint y: 132, endPoint x: 537, endPoint y: 140, distance: 134.6
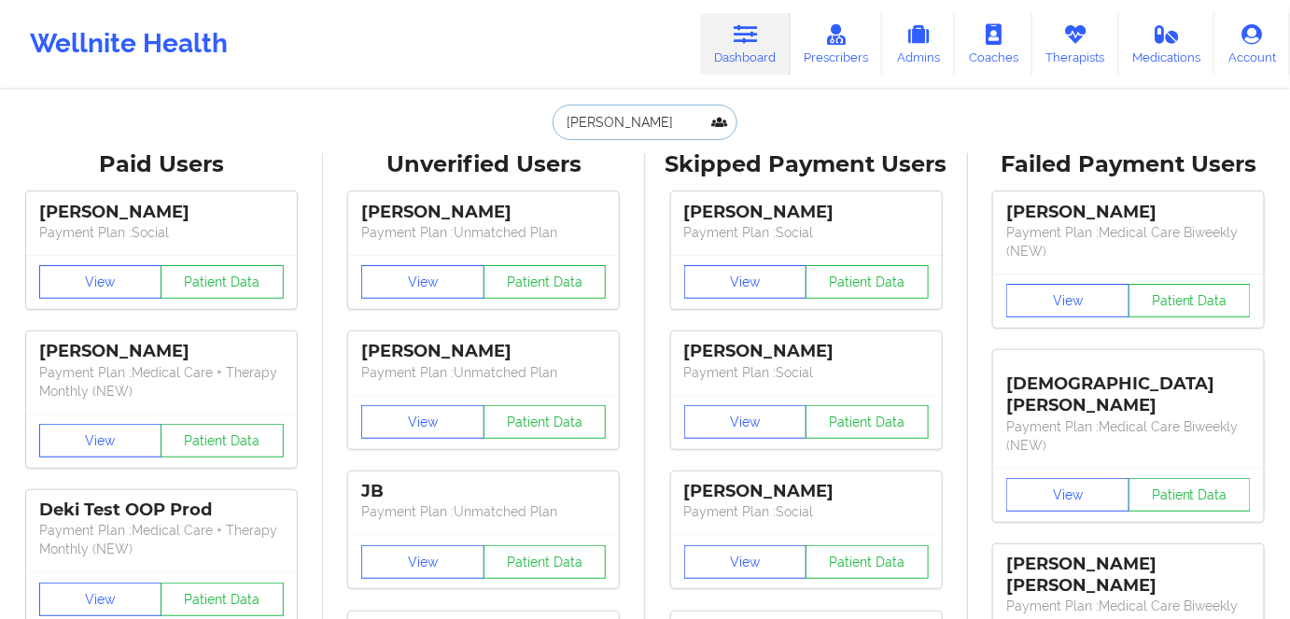
paste input "[EMAIL_ADDRESS][DOMAIN_NAME]"
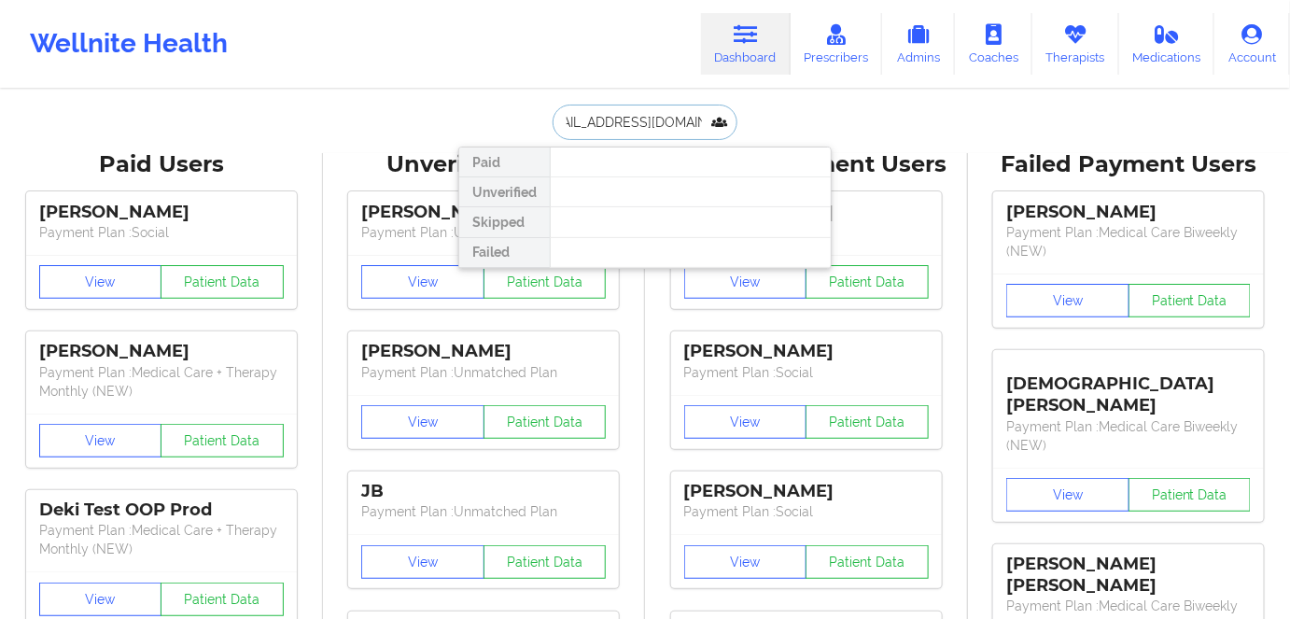
type input "[EMAIL_ADDRESS][DOMAIN_NAME]"
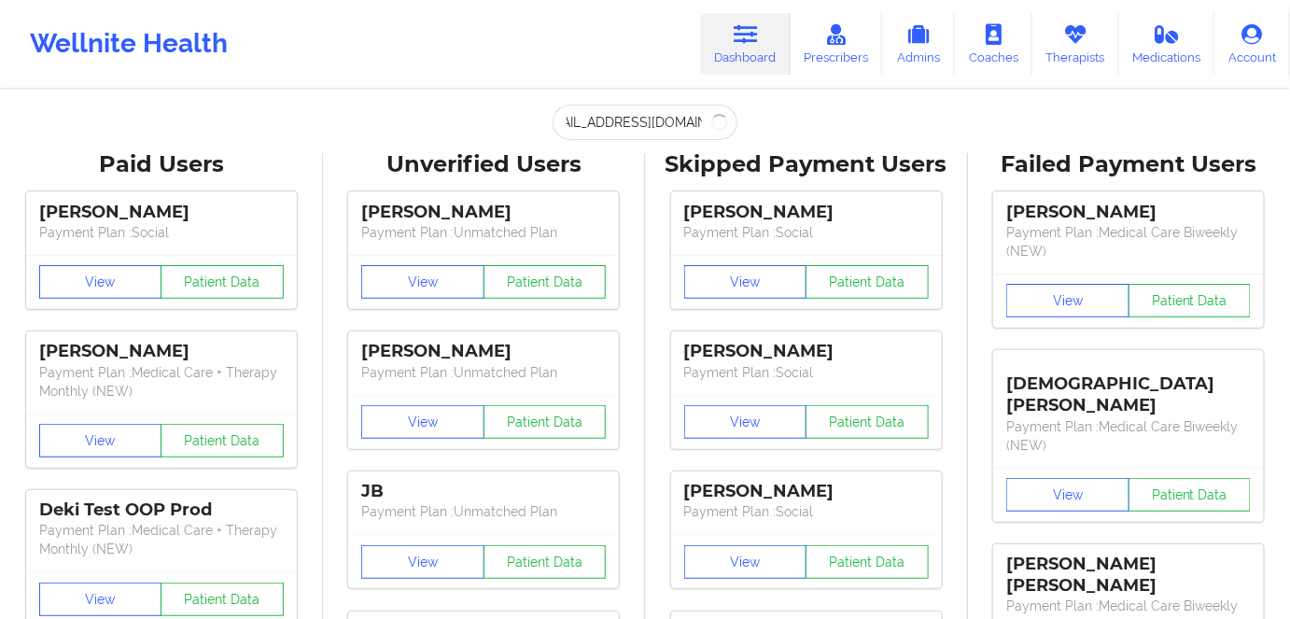
scroll to position [0, 0]
click at [656, 119] on input "[EMAIL_ADDRESS][DOMAIN_NAME]" at bounding box center [644, 122] width 185 height 35
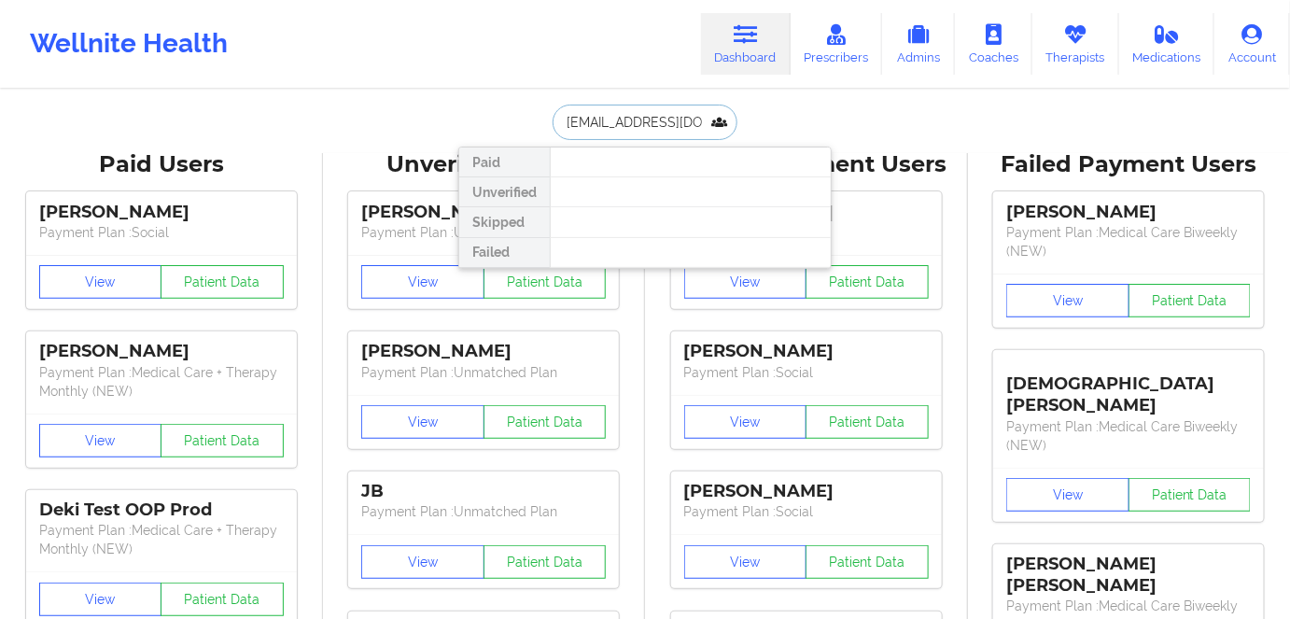
click at [653, 117] on input "[EMAIL_ADDRESS][DOMAIN_NAME]" at bounding box center [644, 122] width 185 height 35
click at [653, 118] on input "[EMAIL_ADDRESS][DOMAIN_NAME]" at bounding box center [644, 122] width 185 height 35
click at [654, 118] on input "[EMAIL_ADDRESS][DOMAIN_NAME]" at bounding box center [644, 122] width 185 height 35
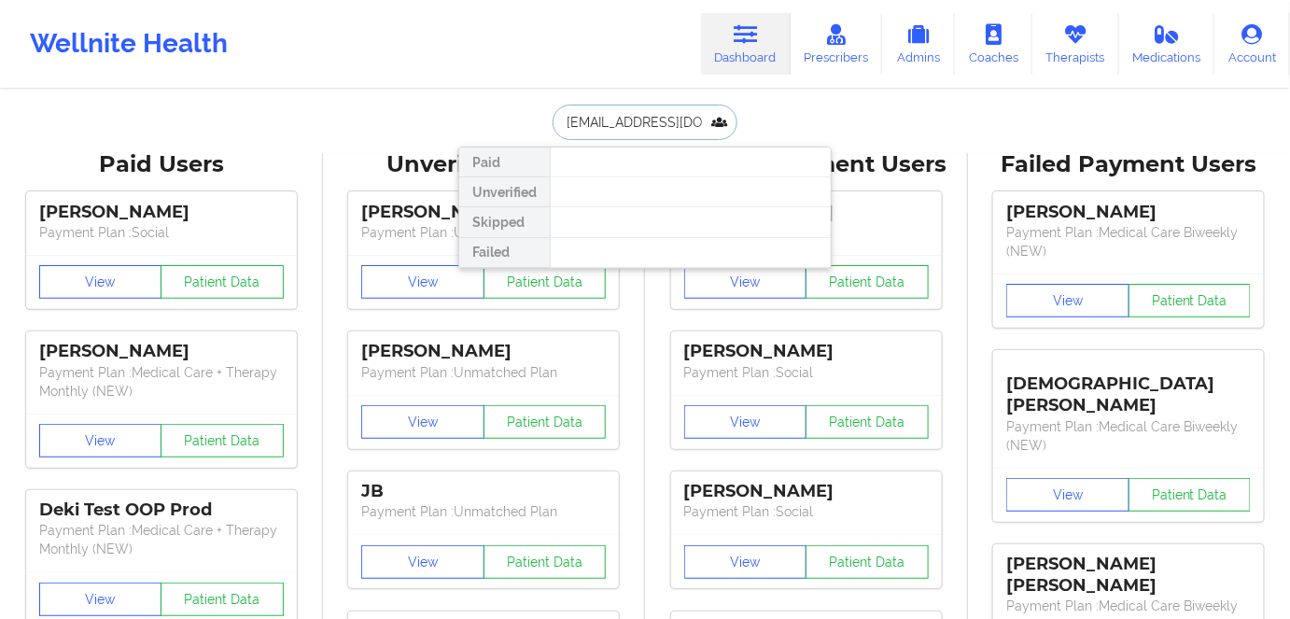
click at [654, 118] on input "[EMAIL_ADDRESS][DOMAIN_NAME]" at bounding box center [644, 122] width 185 height 35
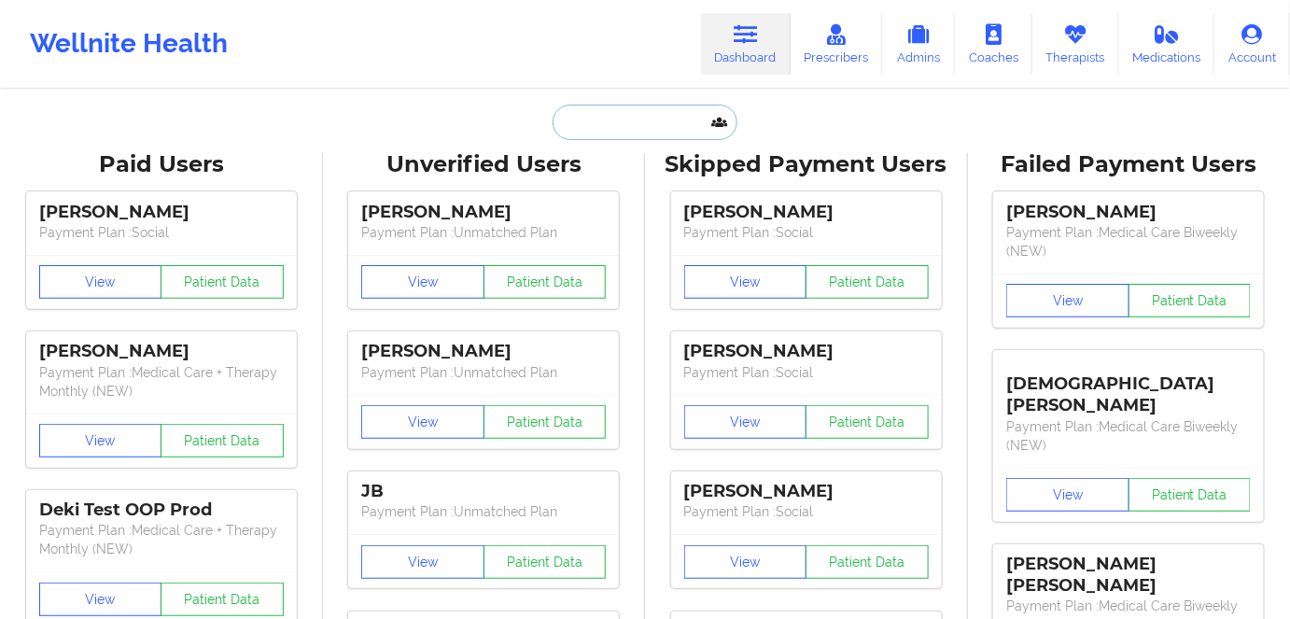
paste input "[PERSON_NAME]"
type input "[PERSON_NAME]"
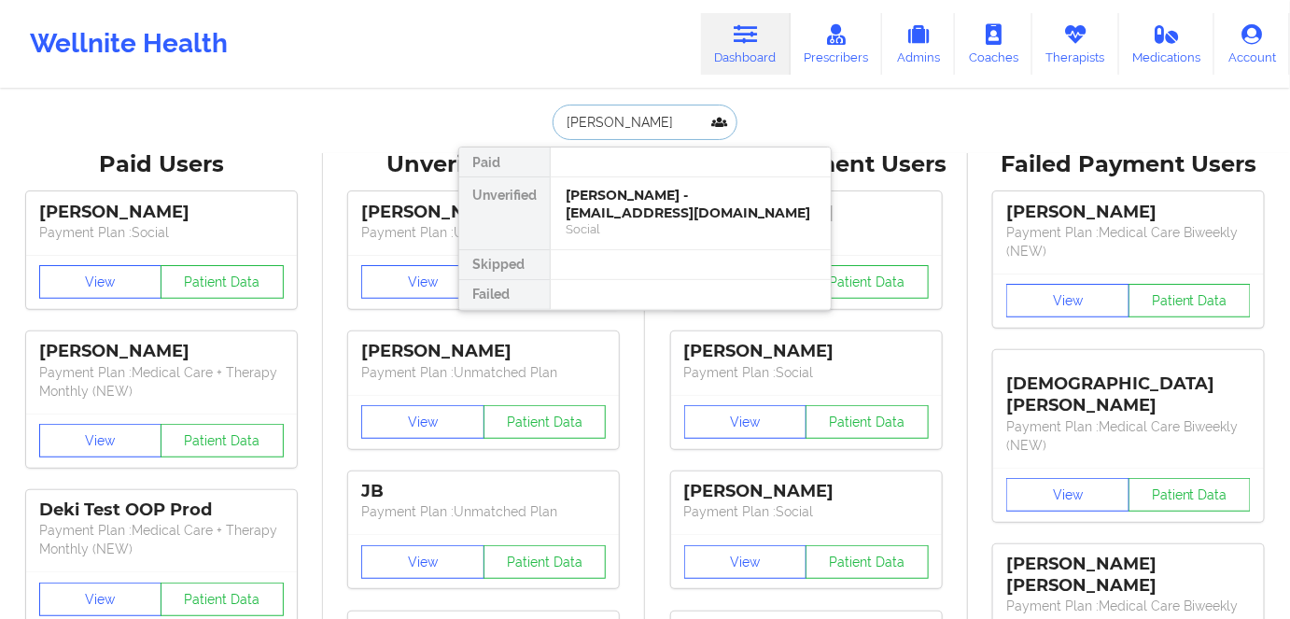
click at [630, 221] on div "Social" at bounding box center [690, 229] width 250 height 16
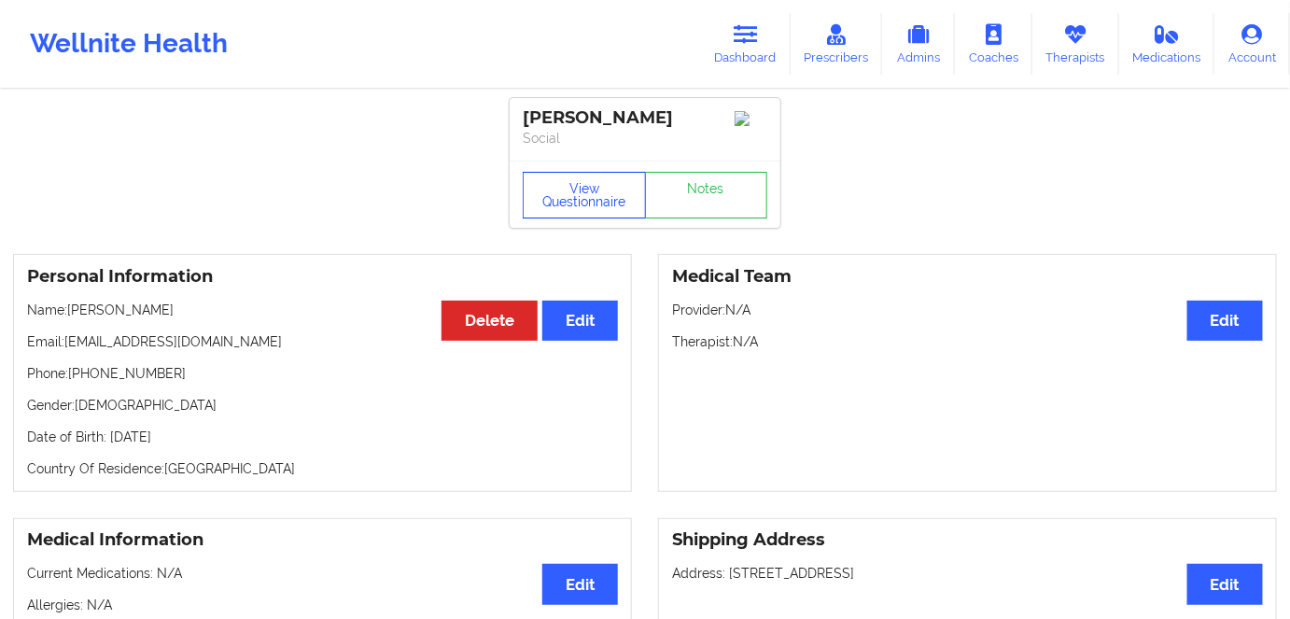
drag, startPoint x: 560, startPoint y: 205, endPoint x: 602, endPoint y: 264, distance: 72.2
click at [560, 205] on button "View Questionnaire" at bounding box center [584, 195] width 123 height 47
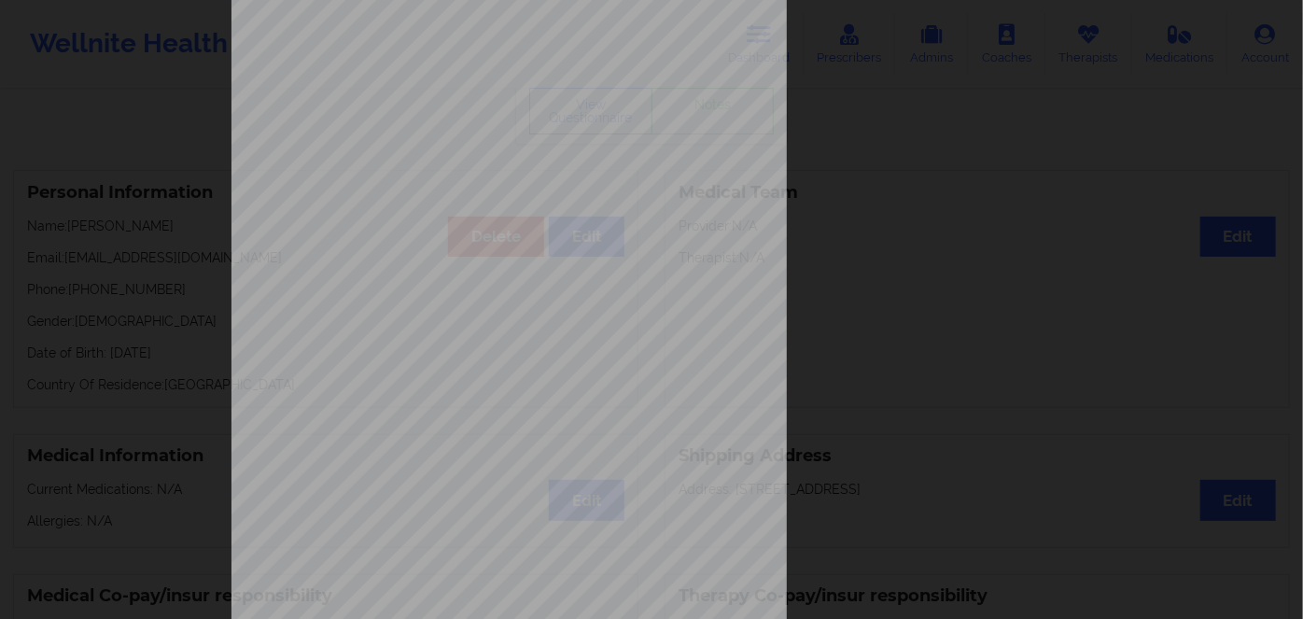
scroll to position [271, 0]
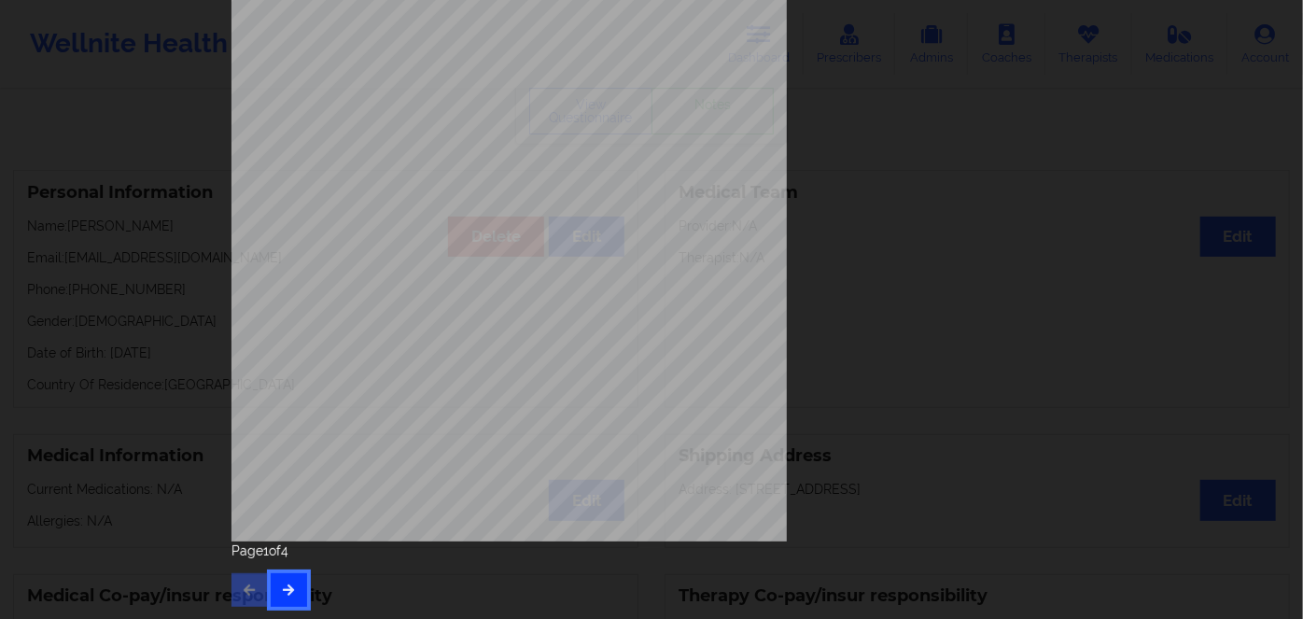
click at [273, 589] on button "button" at bounding box center [289, 590] width 36 height 34
click at [292, 593] on button "button" at bounding box center [289, 590] width 36 height 34
click at [425, 300] on span "111523229 00" at bounding box center [452, 302] width 55 height 8
click at [442, 294] on span "Insurance Member ID for patient" at bounding box center [494, 290] width 141 height 10
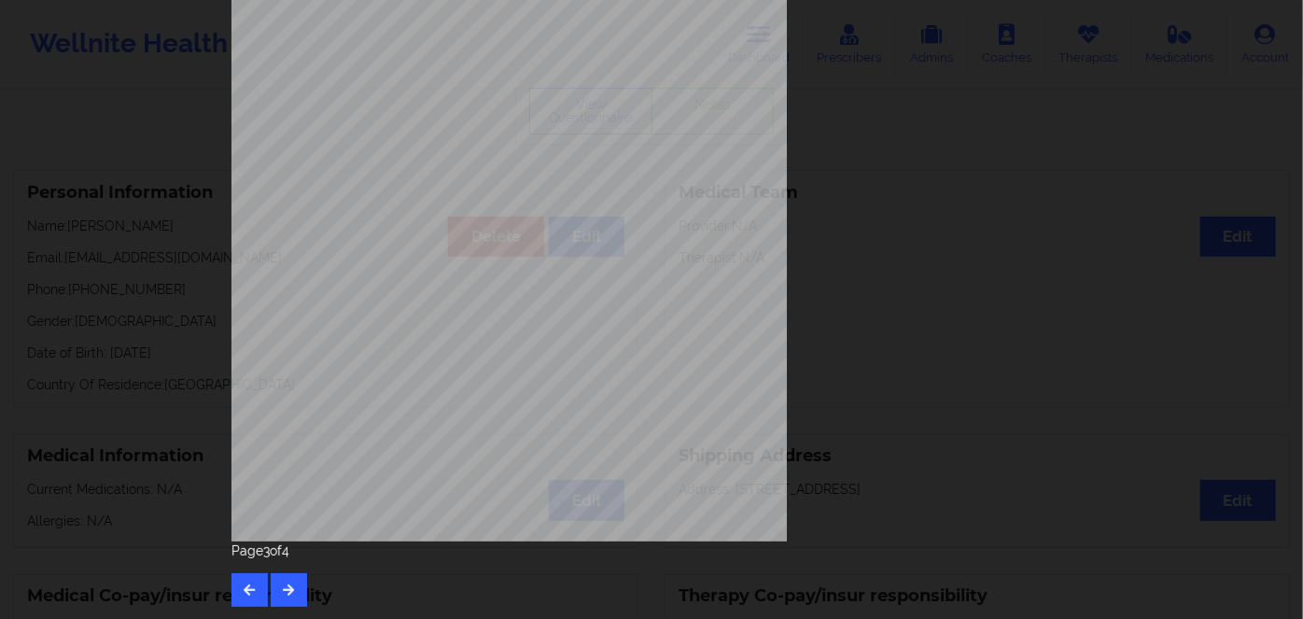
click at [448, 300] on span "111523229 00" at bounding box center [452, 302] width 55 height 8
copy span "111523229 00"
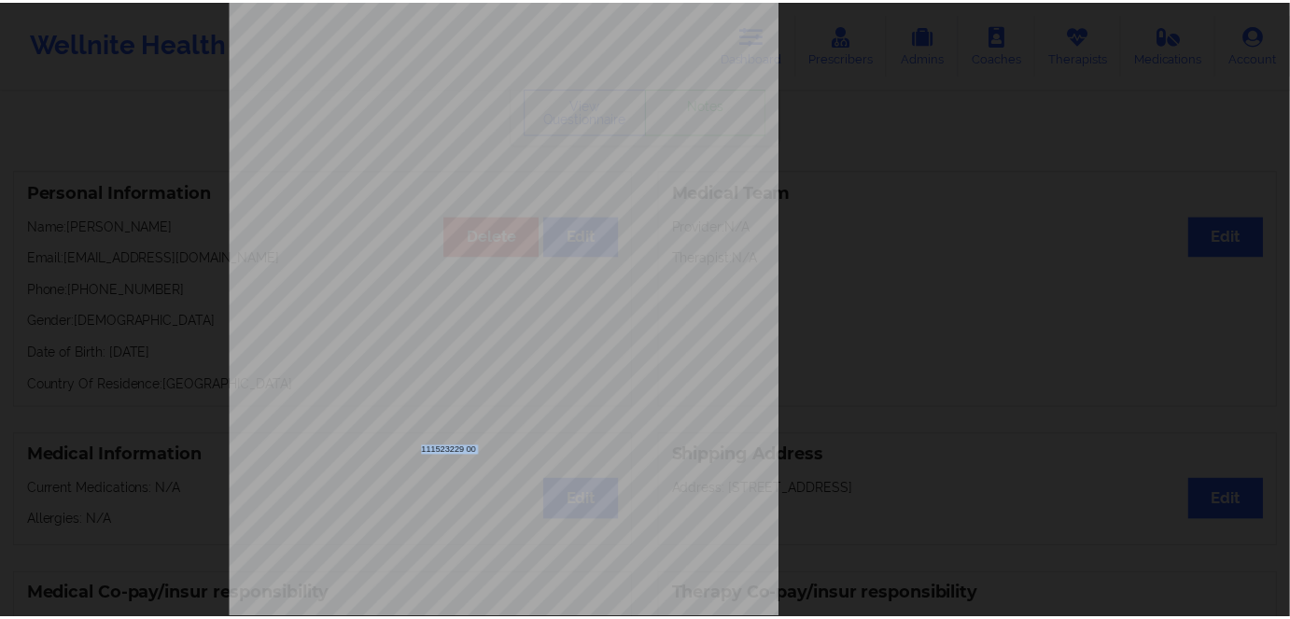
scroll to position [0, 0]
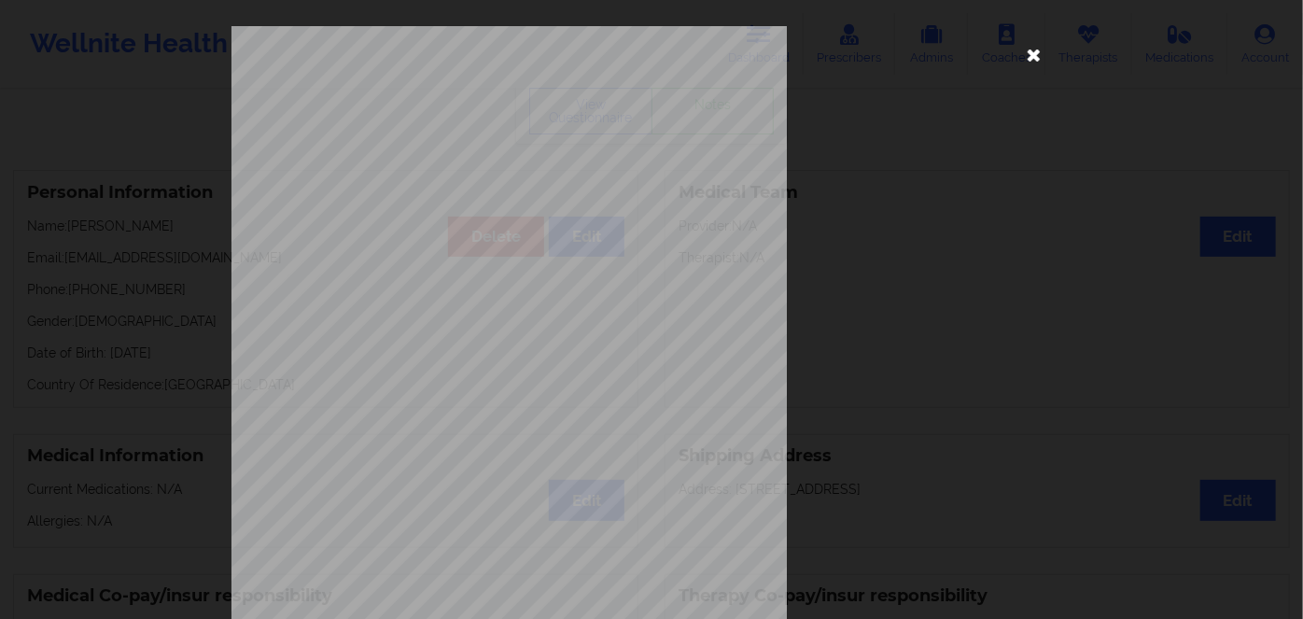
click at [1032, 52] on icon at bounding box center [1034, 54] width 30 height 30
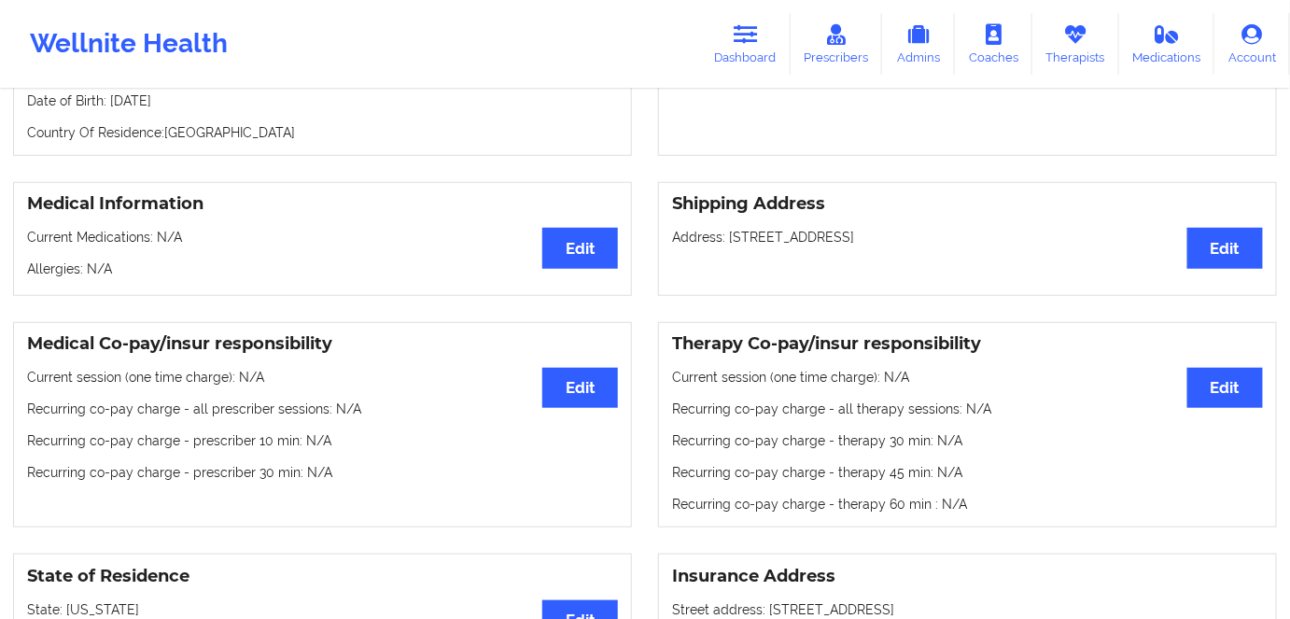
scroll to position [254, 0]
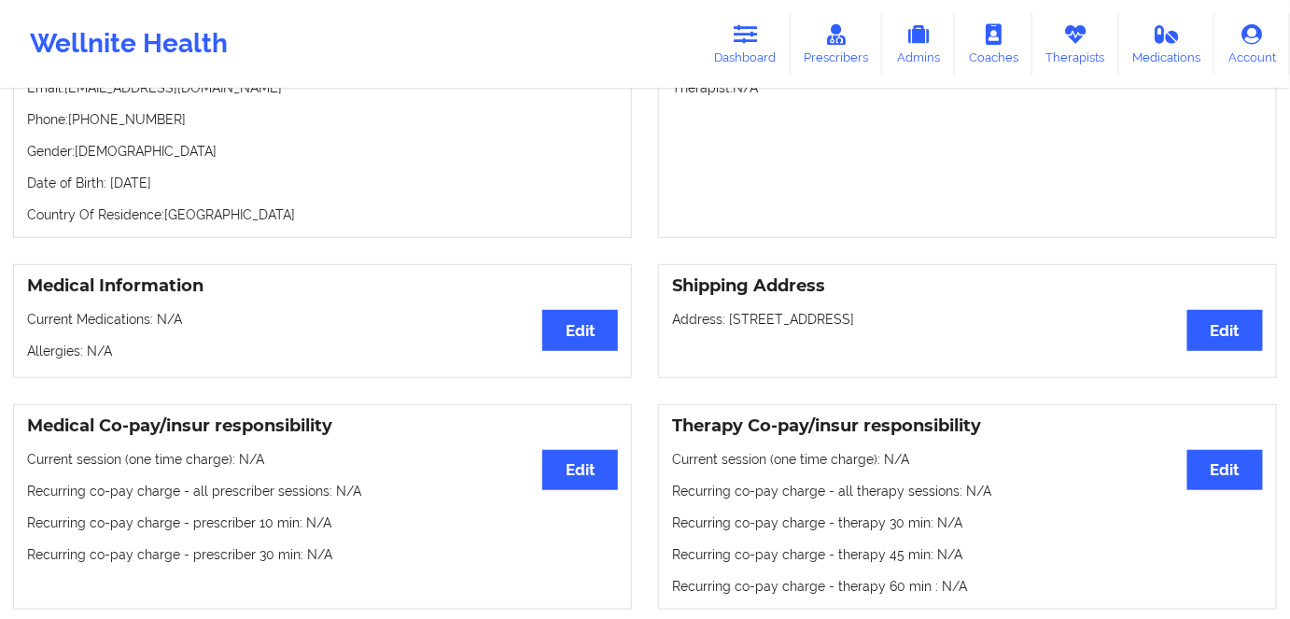
click at [200, 177] on p "Date of Birth: [DEMOGRAPHIC_DATA]" at bounding box center [322, 183] width 591 height 19
click at [208, 189] on p "Date of Birth: [DEMOGRAPHIC_DATA]" at bounding box center [322, 183] width 591 height 19
copy p "2005"
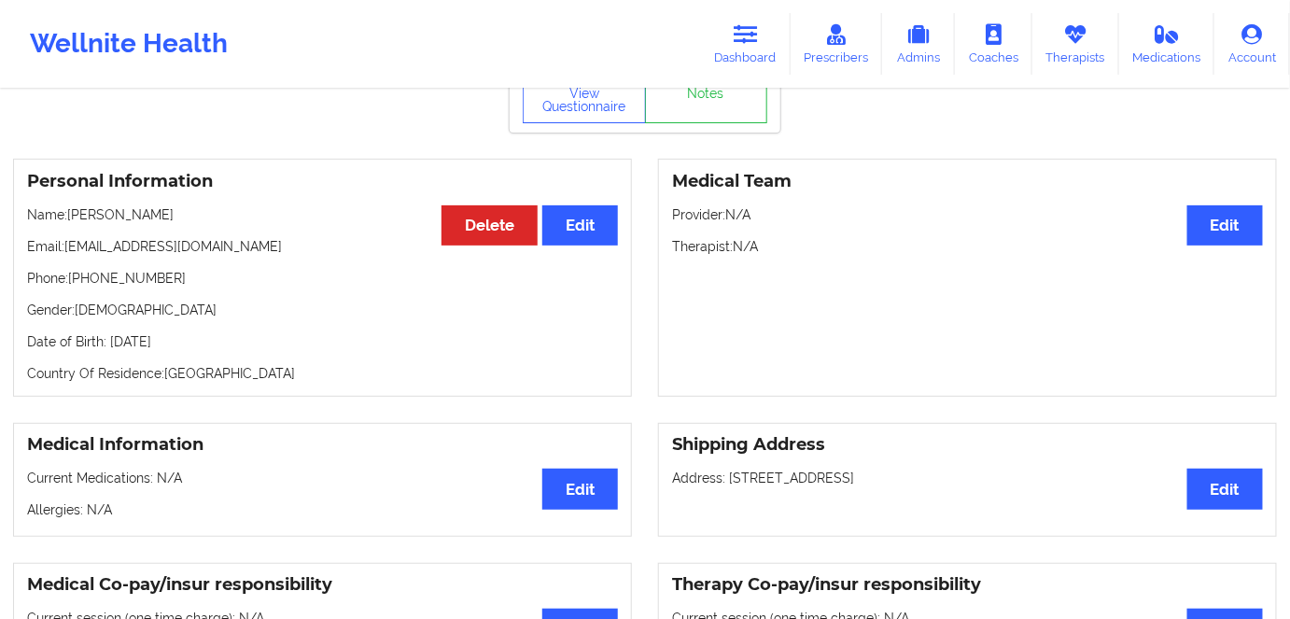
scroll to position [84, 0]
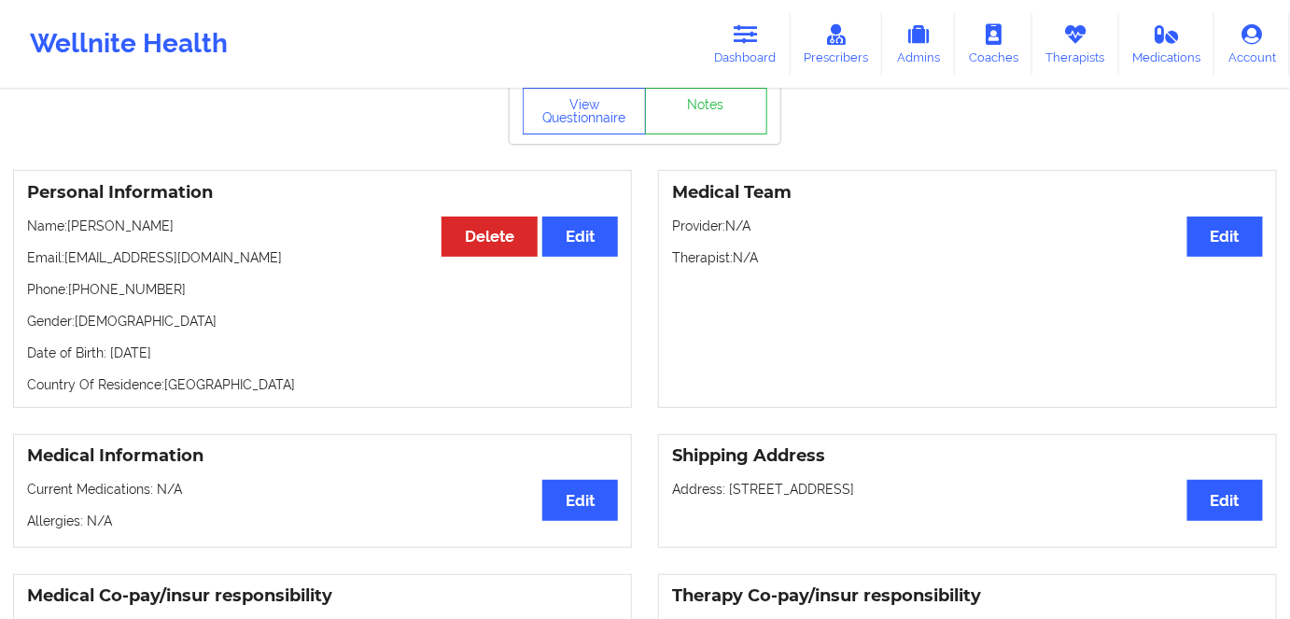
drag, startPoint x: 150, startPoint y: 220, endPoint x: 72, endPoint y: 220, distance: 78.4
click at [72, 220] on p "Name: [PERSON_NAME]" at bounding box center [322, 225] width 591 height 19
copy p "[PERSON_NAME]"
click at [754, 49] on link "Dashboard" at bounding box center [746, 44] width 90 height 62
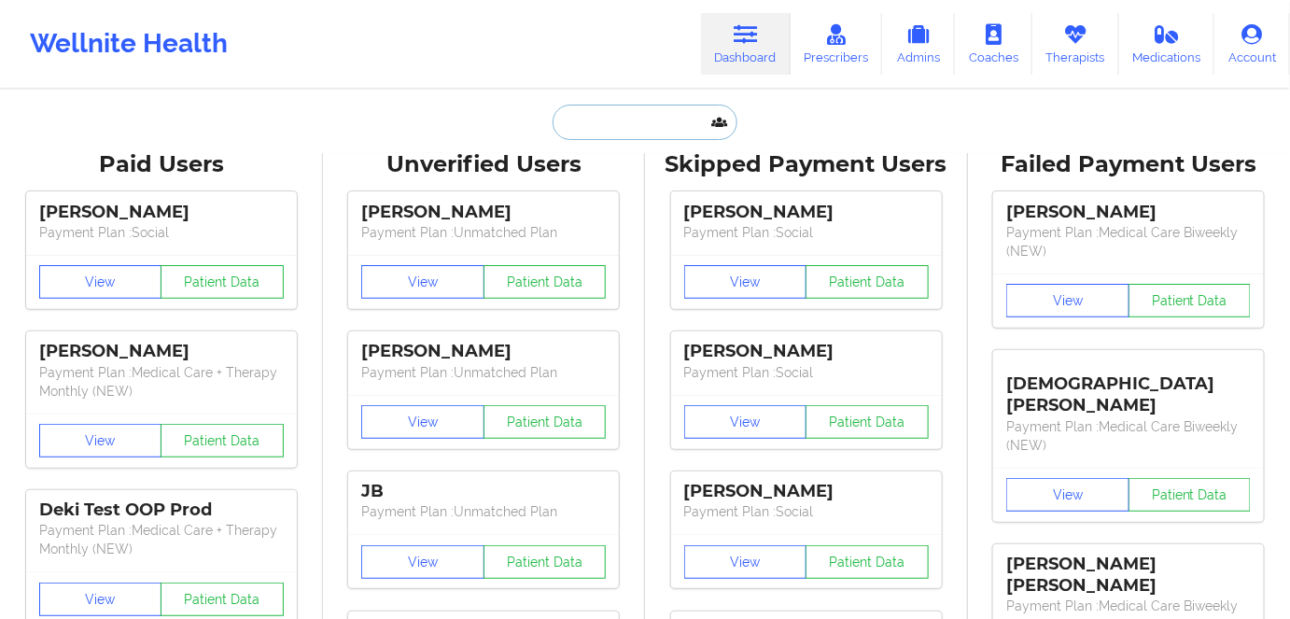
click at [652, 112] on input "text" at bounding box center [644, 122] width 185 height 35
paste input "[PERSON_NAME]"
type input "[PERSON_NAME]"
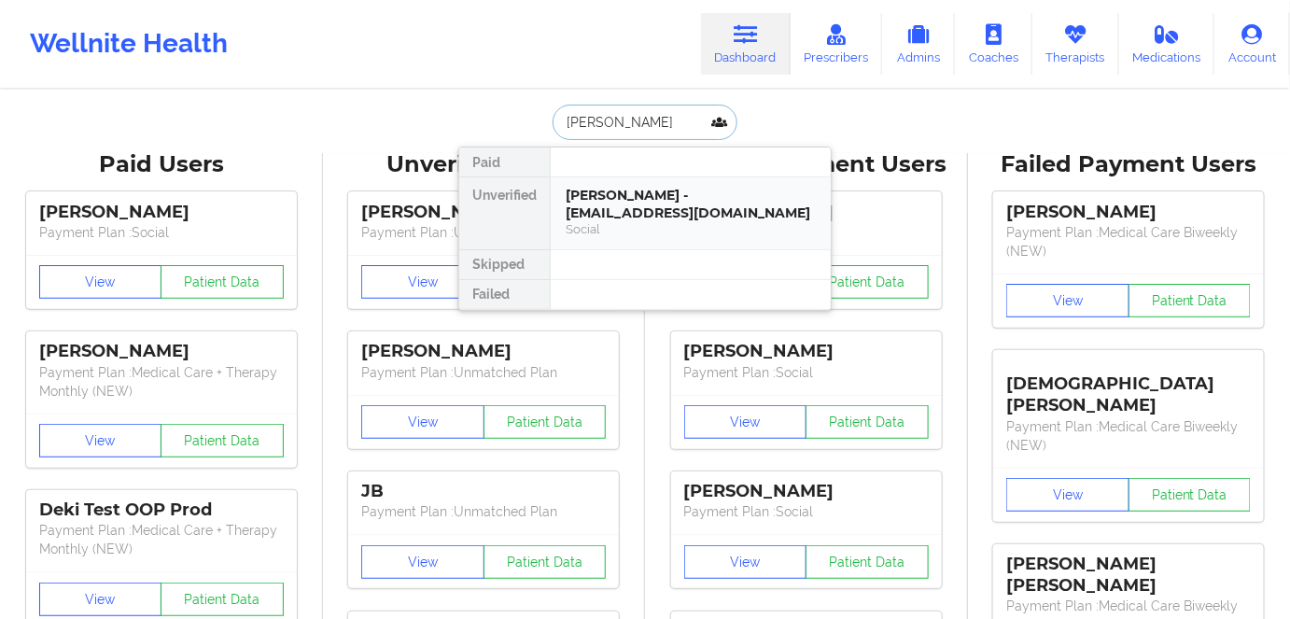
click at [723, 197] on div "[PERSON_NAME] - [EMAIL_ADDRESS][DOMAIN_NAME]" at bounding box center [690, 204] width 250 height 35
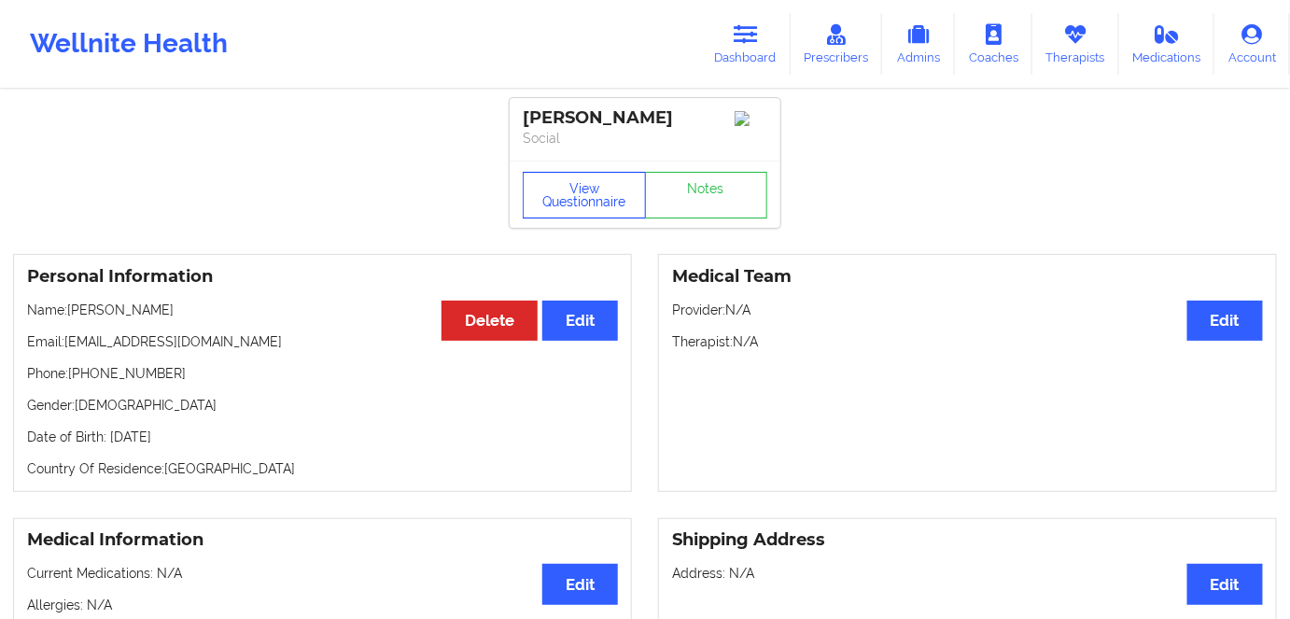
click at [554, 192] on button "View Questionnaire" at bounding box center [584, 195] width 123 height 47
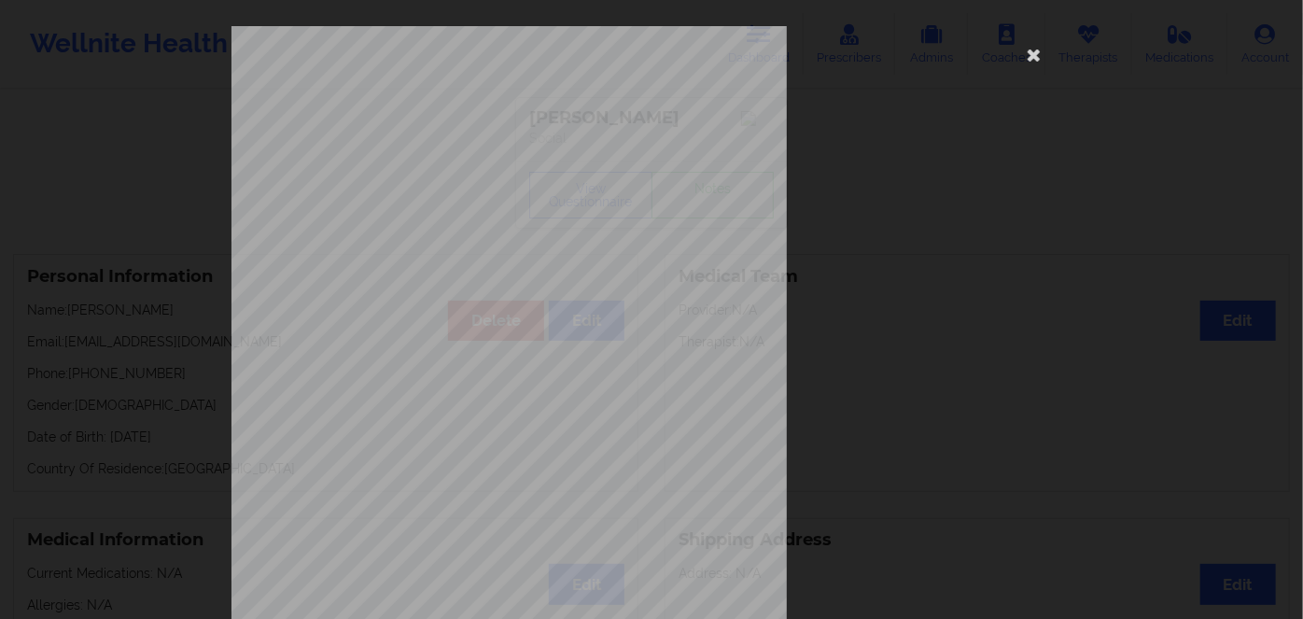
scroll to position [271, 0]
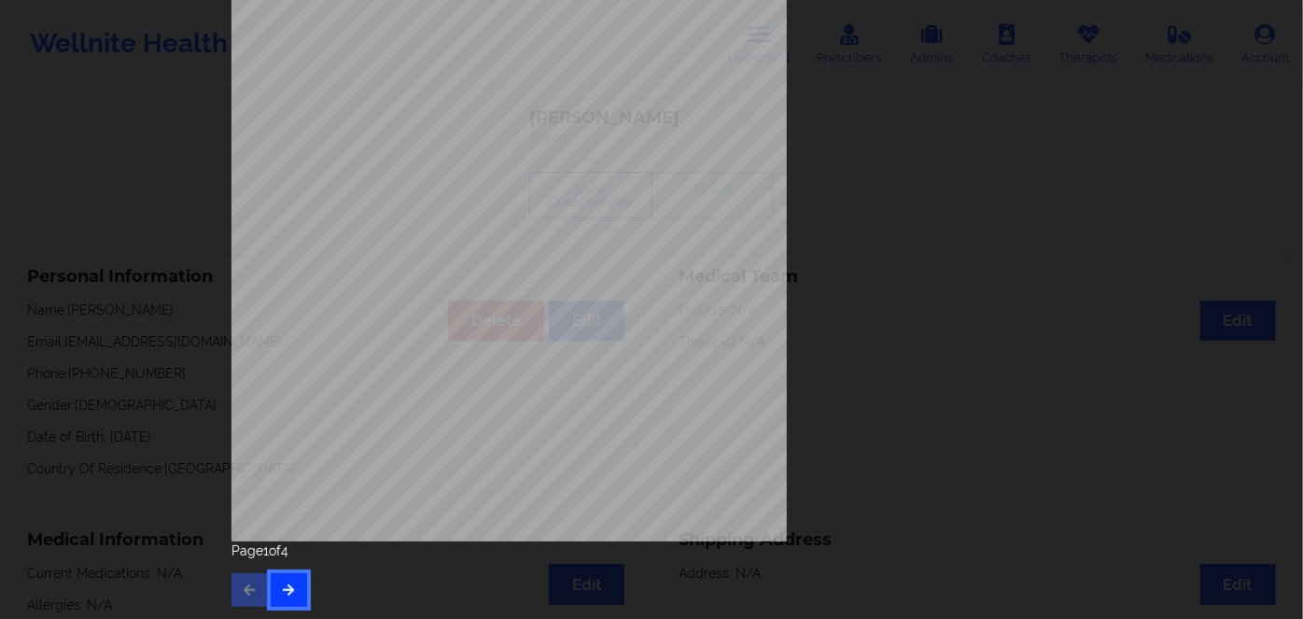
click at [287, 576] on button "button" at bounding box center [289, 590] width 36 height 34
click at [295, 603] on button "button" at bounding box center [289, 590] width 36 height 34
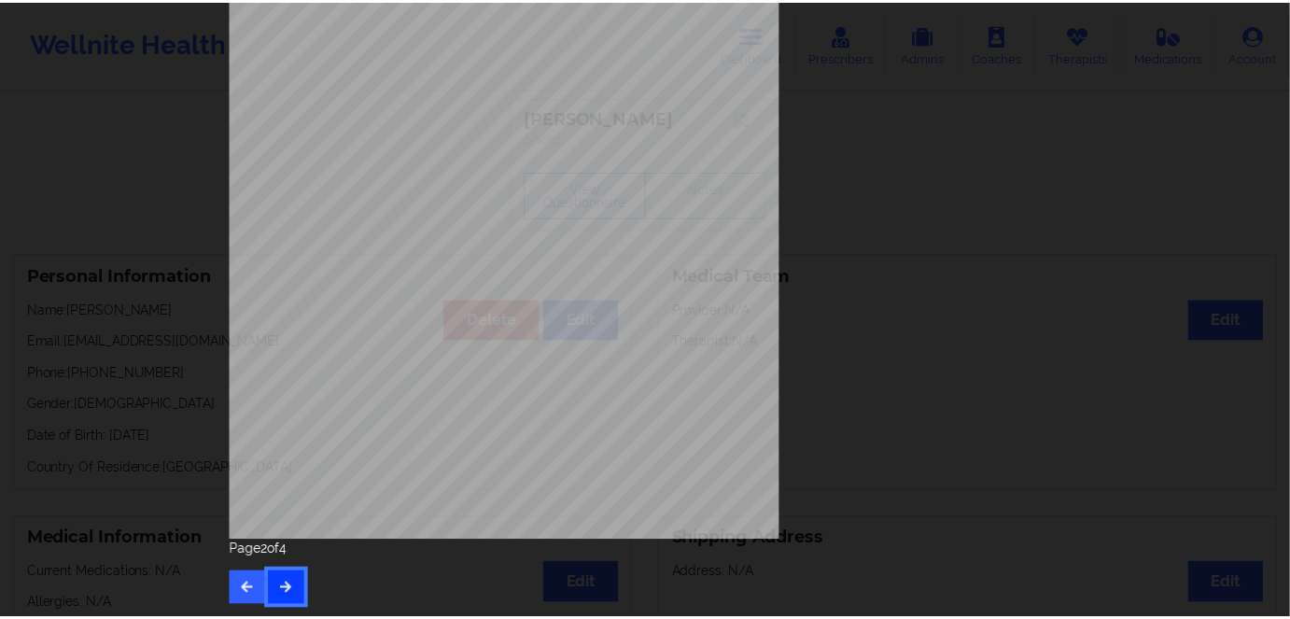
scroll to position [0, 0]
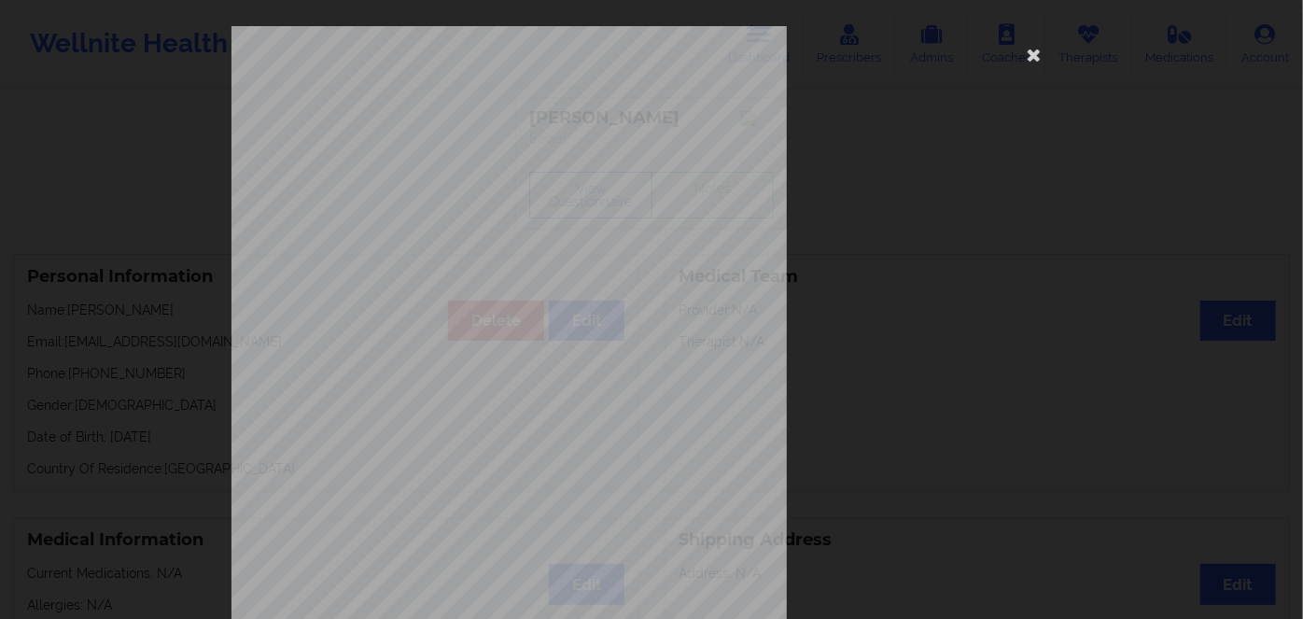
click at [440, 144] on span "804638491" at bounding box center [446, 144] width 42 height 8
copy span "804638491"
click at [1028, 50] on icon at bounding box center [1034, 54] width 30 height 30
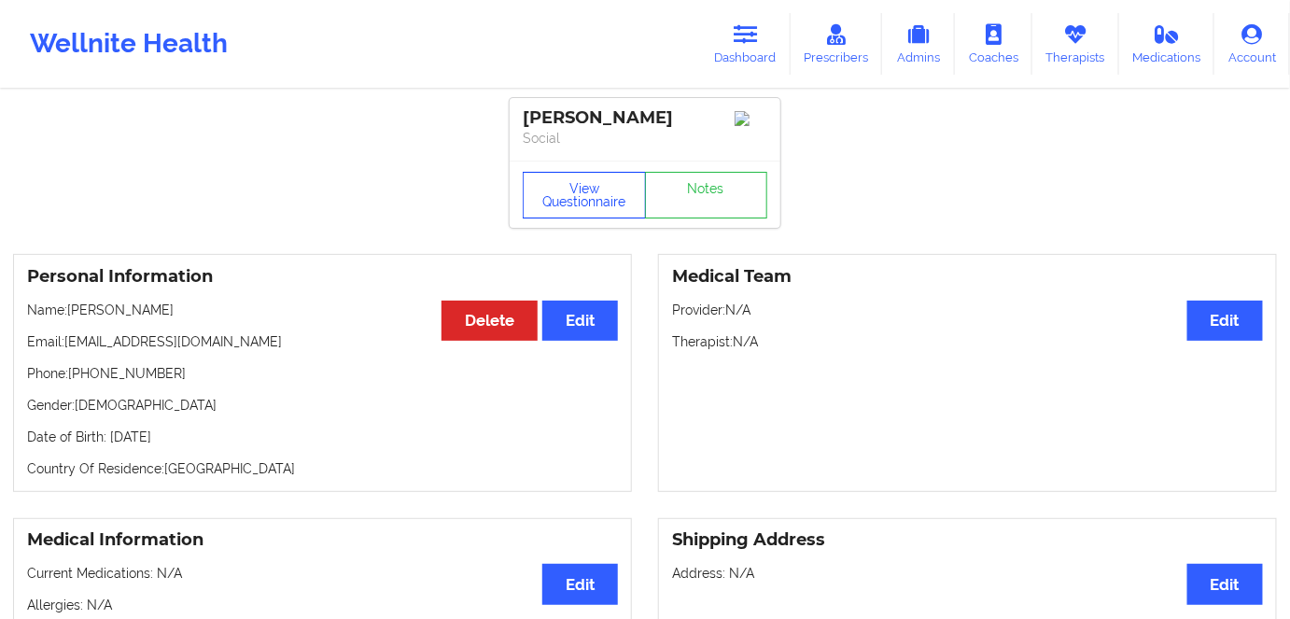
click at [569, 191] on button "View Questionnaire" at bounding box center [584, 195] width 123 height 47
click at [209, 441] on p "Date of Birth: [DEMOGRAPHIC_DATA]" at bounding box center [322, 436] width 591 height 19
click at [206, 441] on p "Date of Birth: [DEMOGRAPHIC_DATA]" at bounding box center [322, 436] width 591 height 19
click at [203, 443] on p "Date of Birth: [DEMOGRAPHIC_DATA]" at bounding box center [322, 436] width 591 height 19
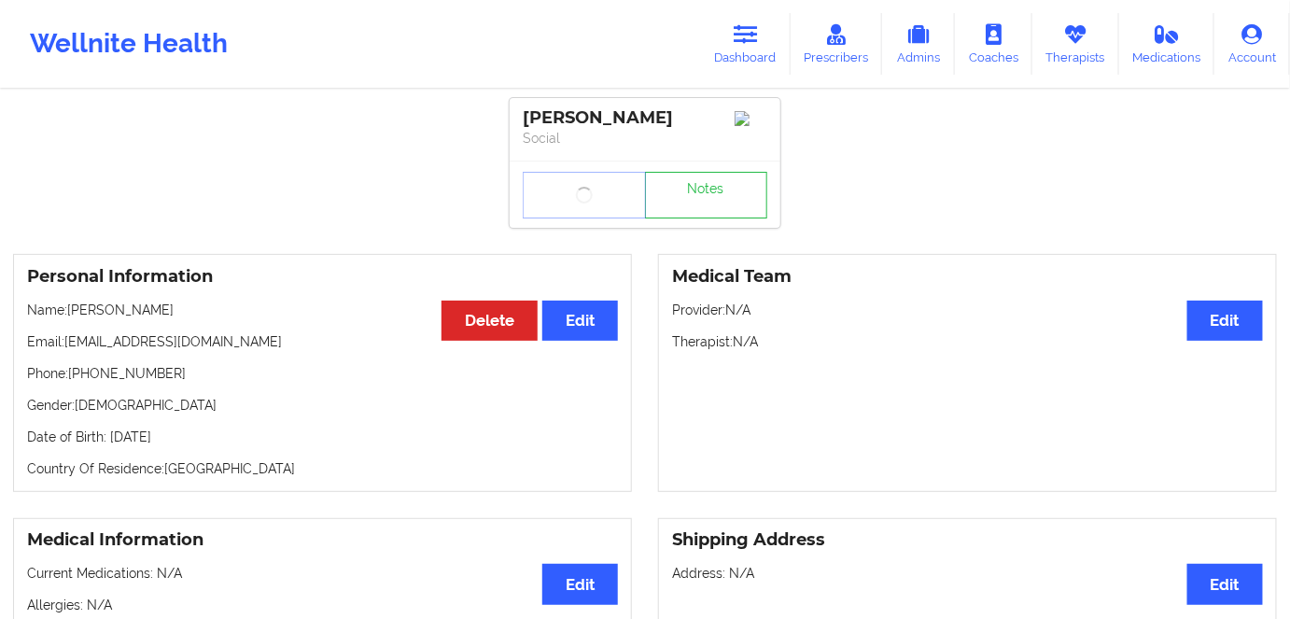
click at [203, 443] on p "Date of Birth: [DEMOGRAPHIC_DATA]" at bounding box center [322, 436] width 591 height 19
click at [202, 443] on p "Date of Birth: [DEMOGRAPHIC_DATA]" at bounding box center [322, 436] width 591 height 19
click at [201, 440] on p "Date of Birth: [DEMOGRAPHIC_DATA]" at bounding box center [322, 436] width 591 height 19
copy p "2000"
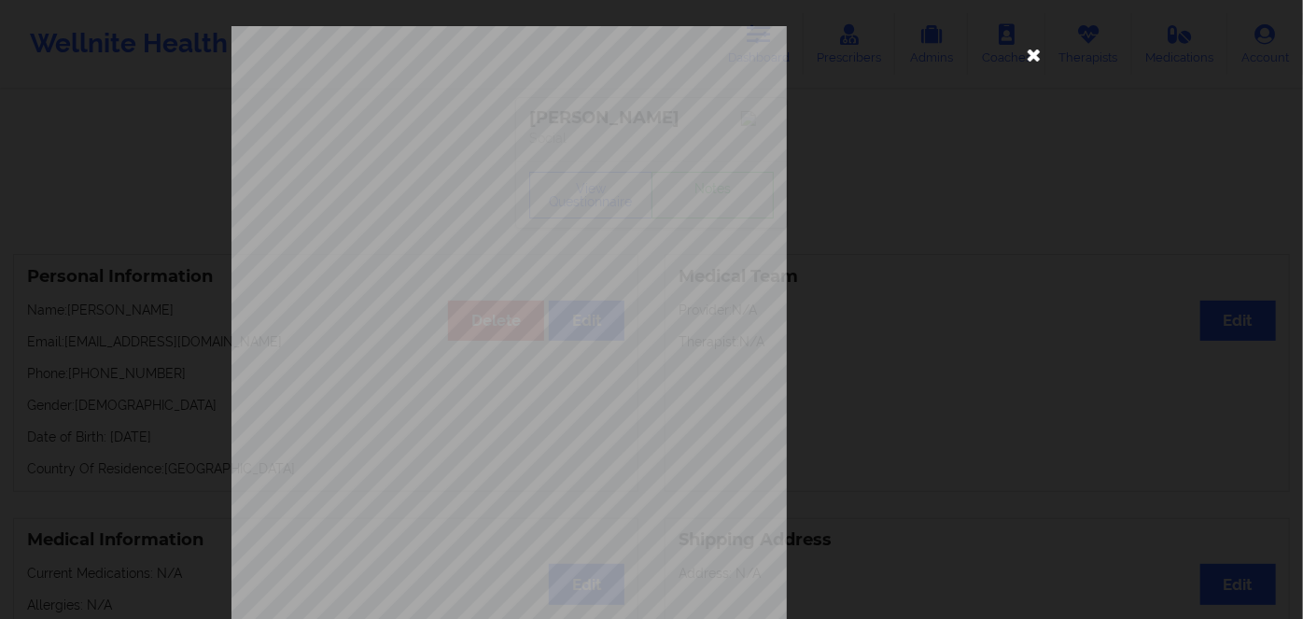
click at [1031, 53] on icon at bounding box center [1034, 54] width 30 height 30
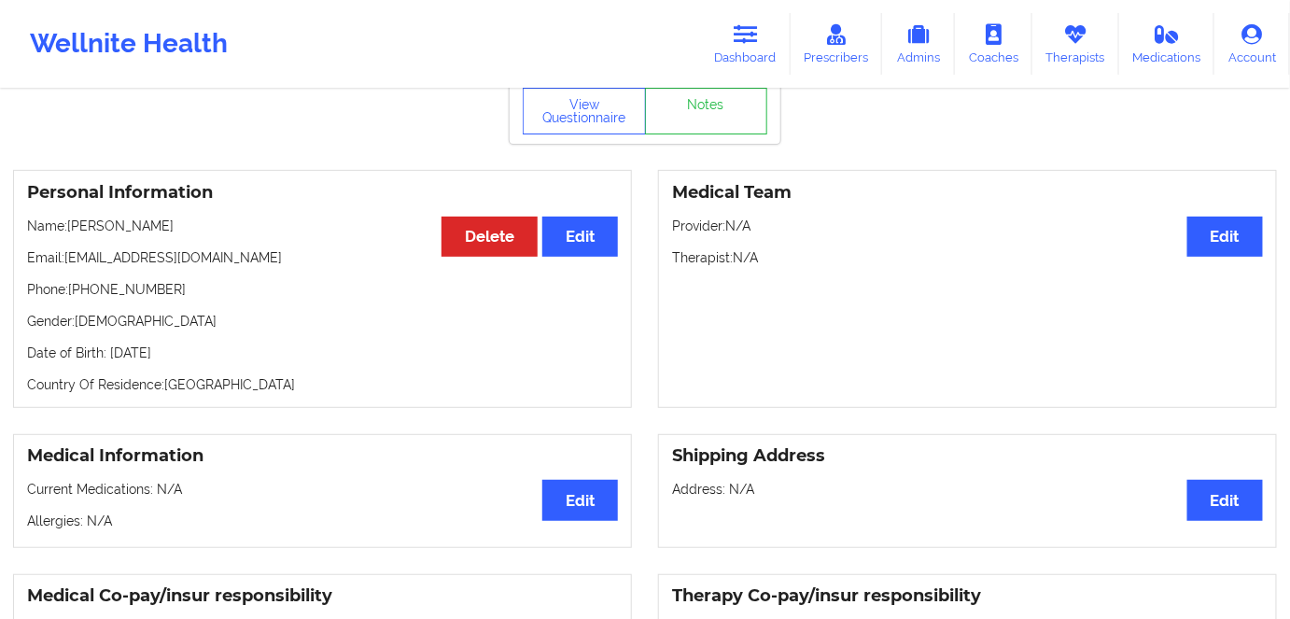
scroll to position [84, 0]
drag, startPoint x: 172, startPoint y: 230, endPoint x: 69, endPoint y: 227, distance: 102.7
click at [69, 227] on p "Name: [PERSON_NAME]" at bounding box center [322, 225] width 591 height 19
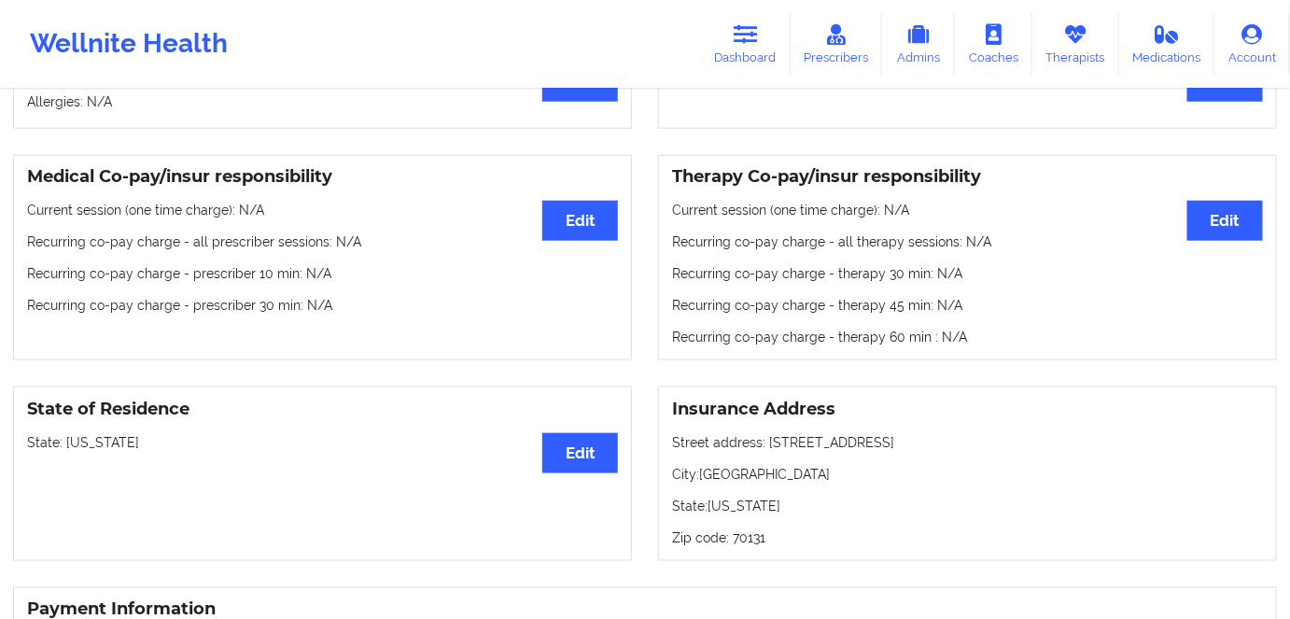
scroll to position [509, 0]
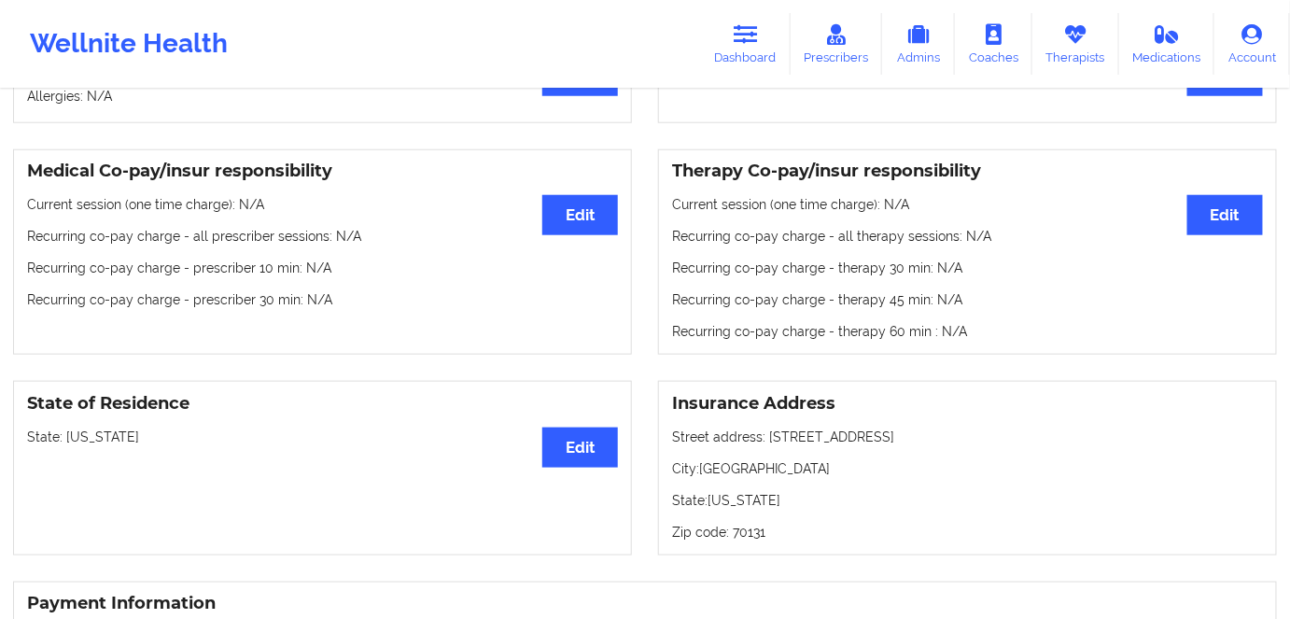
drag, startPoint x: 87, startPoint y: 448, endPoint x: 109, endPoint y: 414, distance: 40.4
click at [87, 446] on p "State: [US_STATE]" at bounding box center [322, 436] width 591 height 19
click at [87, 443] on p "State: [US_STATE]" at bounding box center [322, 436] width 591 height 19
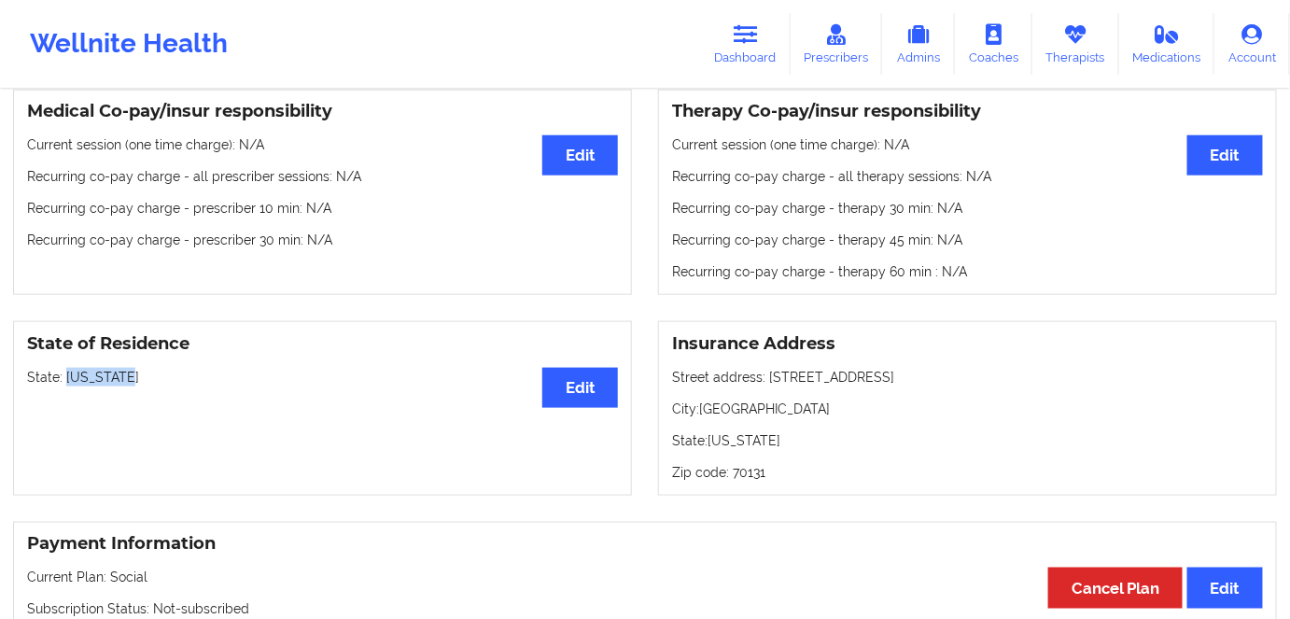
scroll to position [593, 0]
